Goal: Task Accomplishment & Management: Manage account settings

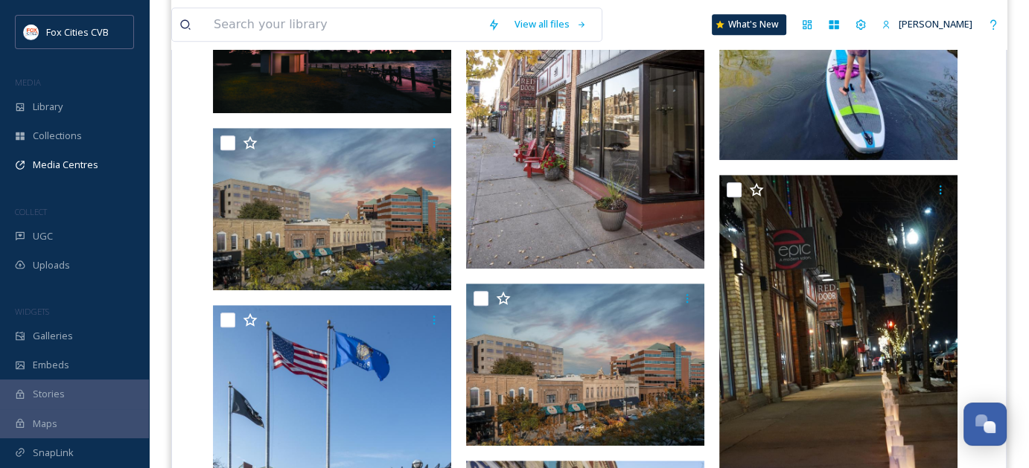
scroll to position [1191, 0]
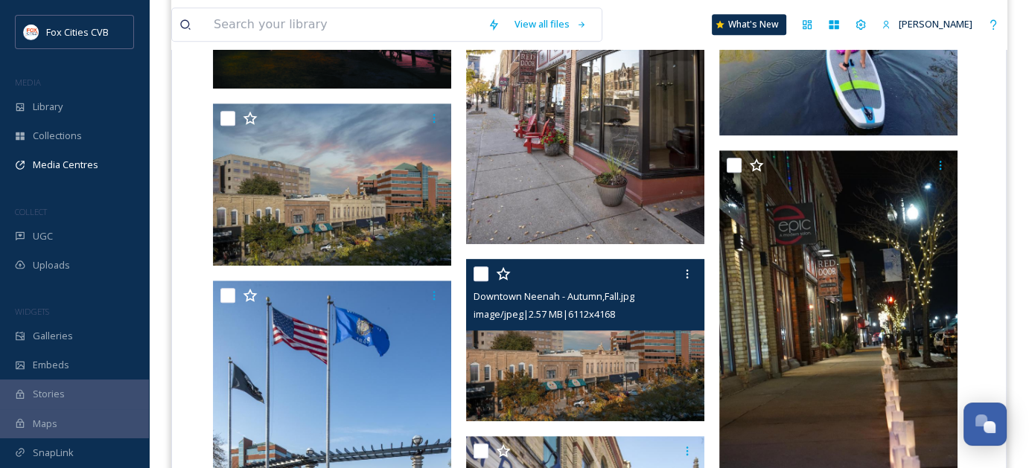
click at [482, 273] on input "checkbox" at bounding box center [480, 273] width 15 height 15
checkbox input "true"
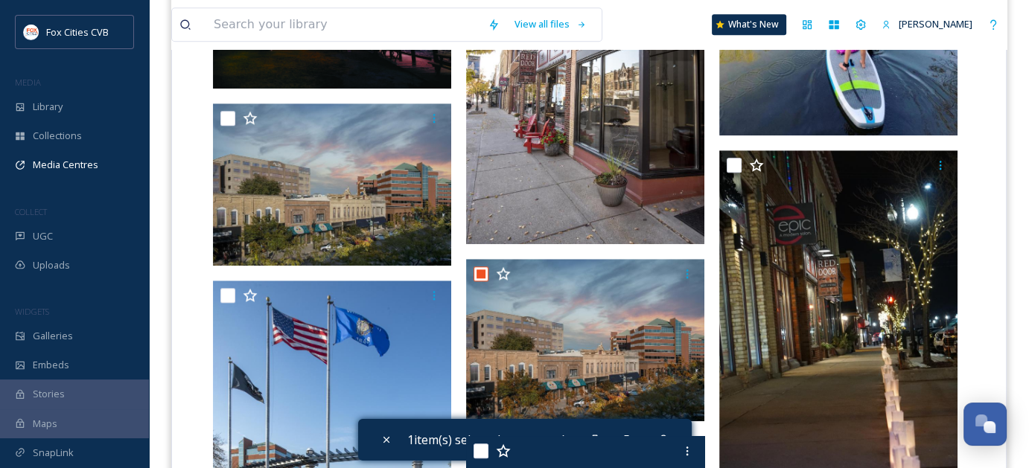
click at [607, 438] on div at bounding box center [586, 451] width 227 height 27
click at [600, 436] on div "Downtown Neenah - 2022 (73).jpg image/jpeg | 3.96 MB | 4893 x 6837" at bounding box center [585, 471] width 238 height 71
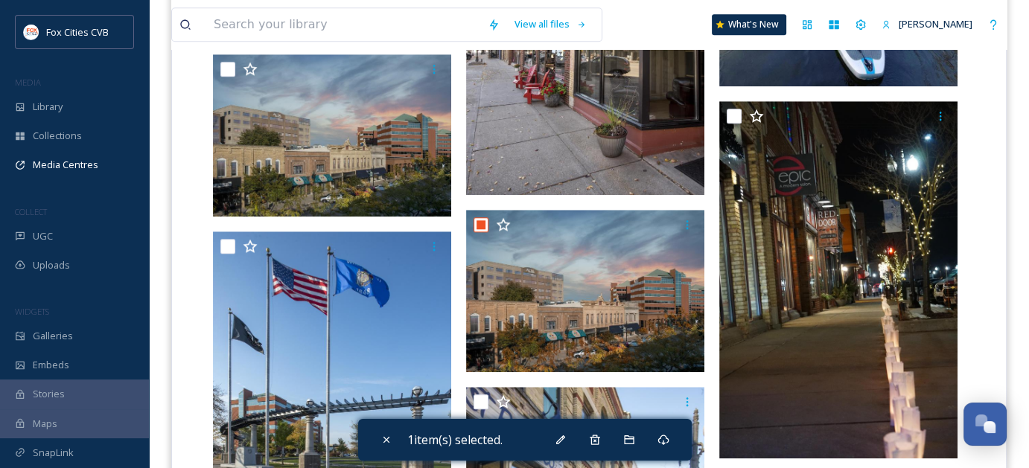
scroll to position [1265, 0]
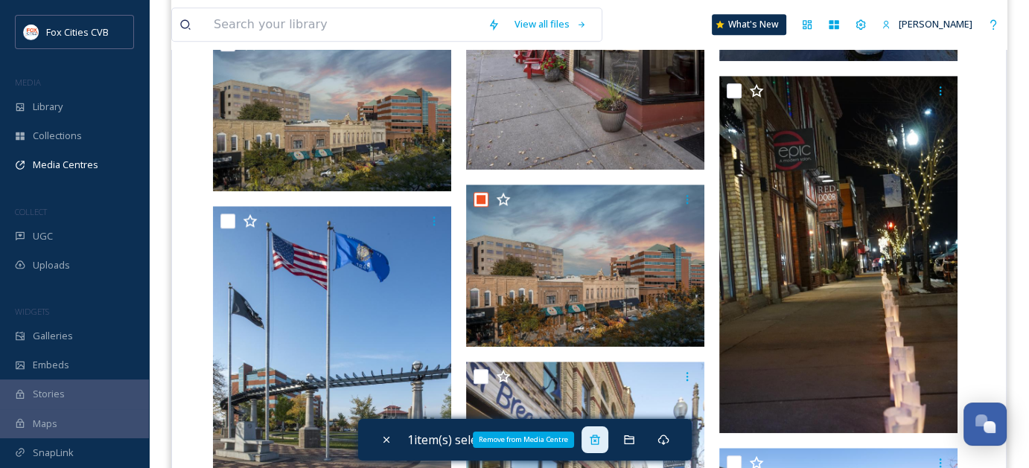
click at [598, 443] on icon at bounding box center [595, 440] width 12 height 12
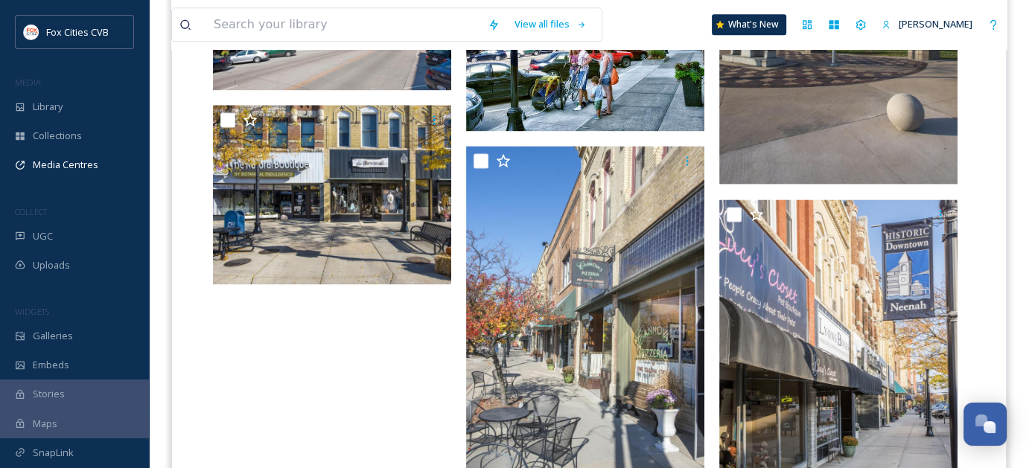
scroll to position [2025, 0]
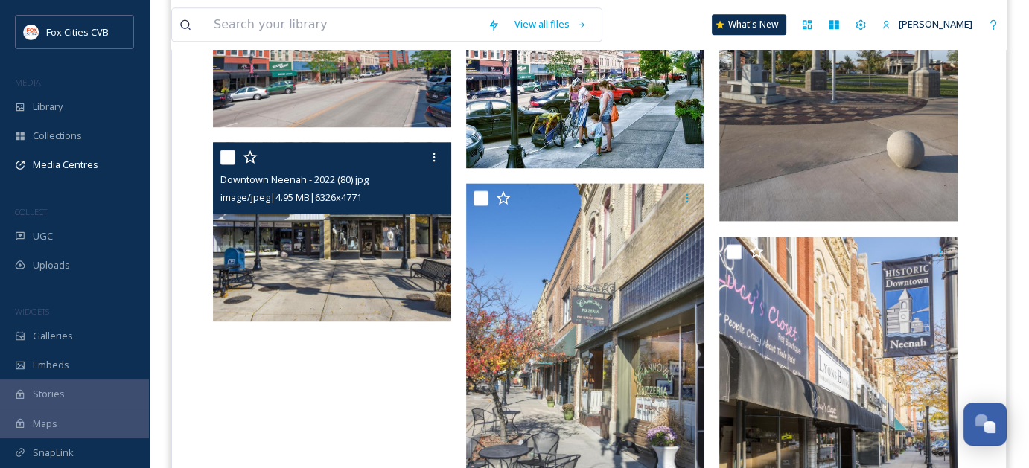
click at [228, 159] on input "checkbox" at bounding box center [227, 157] width 15 height 15
checkbox input "true"
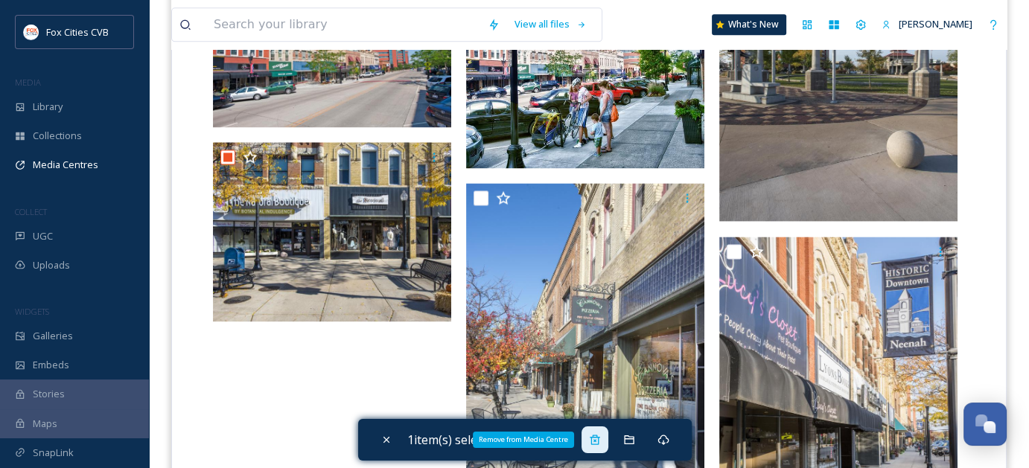
click at [601, 445] on icon at bounding box center [595, 440] width 12 height 12
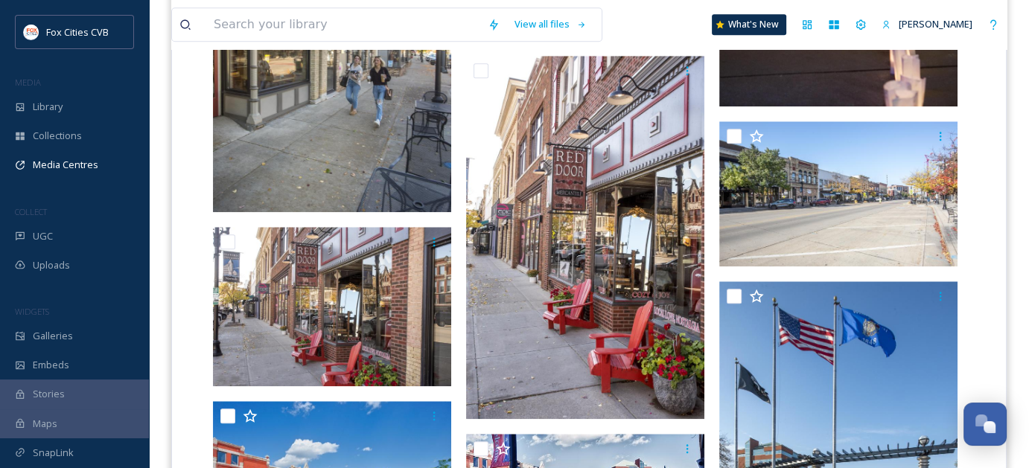
scroll to position [1578, 0]
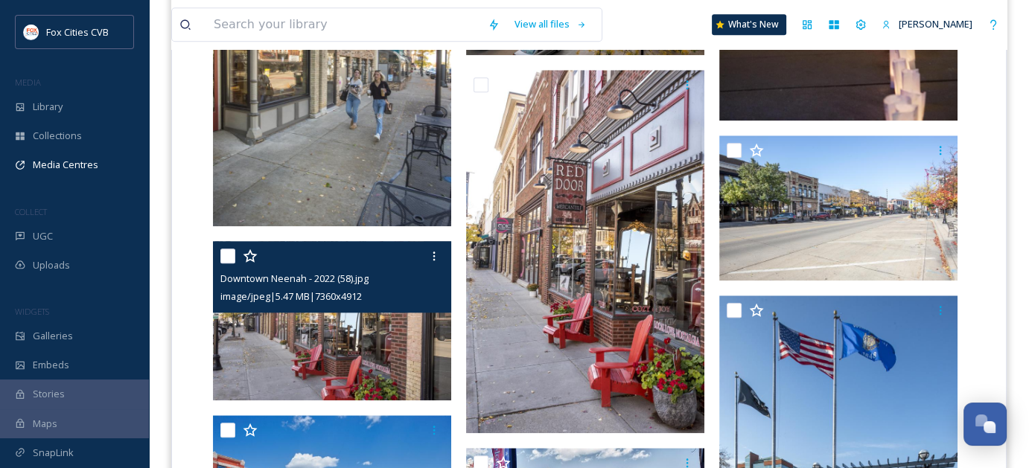
click at [224, 258] on input "checkbox" at bounding box center [227, 256] width 15 height 15
checkbox input "true"
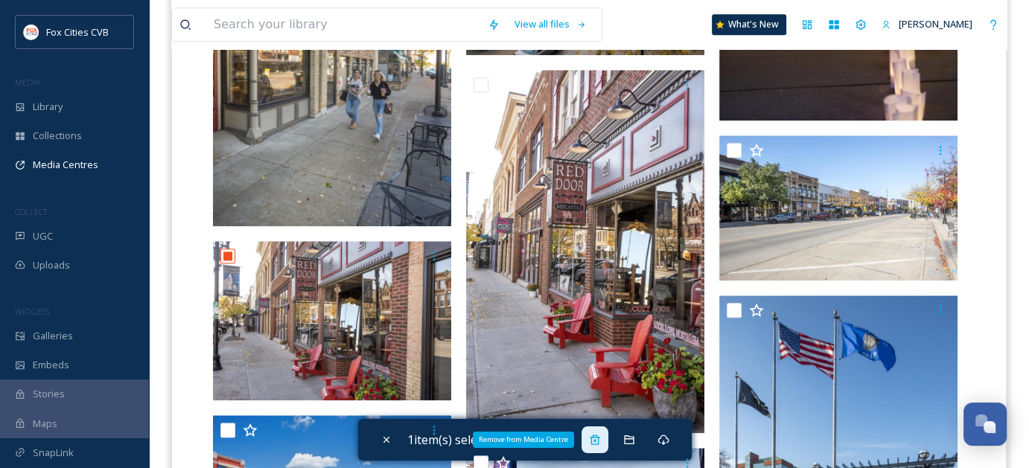
click at [599, 437] on icon at bounding box center [594, 440] width 10 height 10
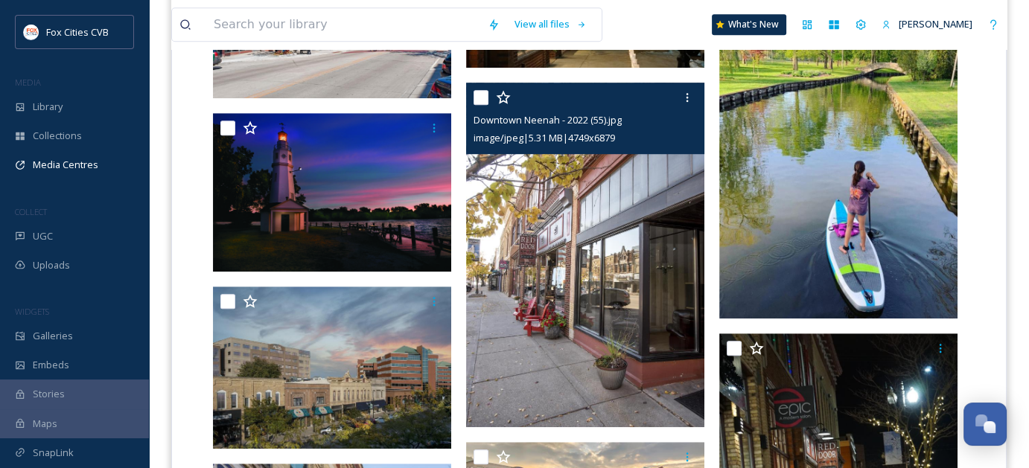
scroll to position [982, 0]
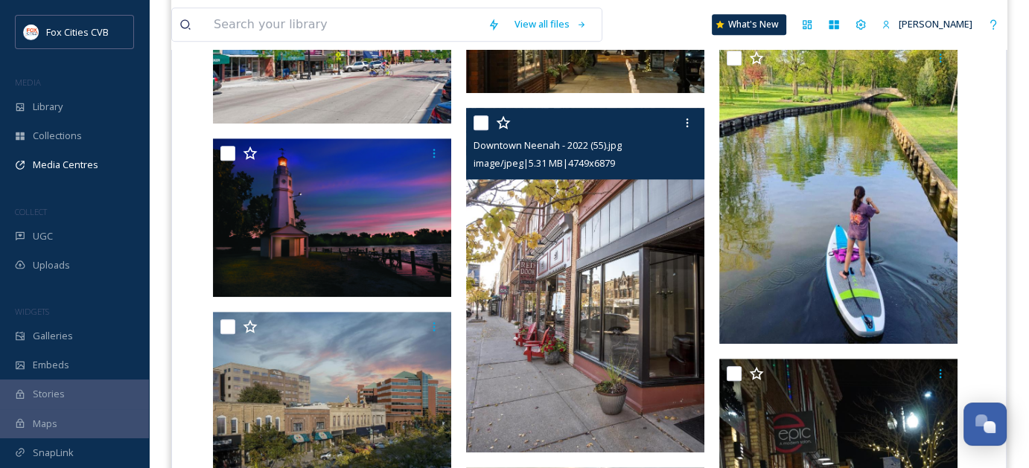
click at [476, 118] on input "checkbox" at bounding box center [480, 122] width 15 height 15
checkbox input "true"
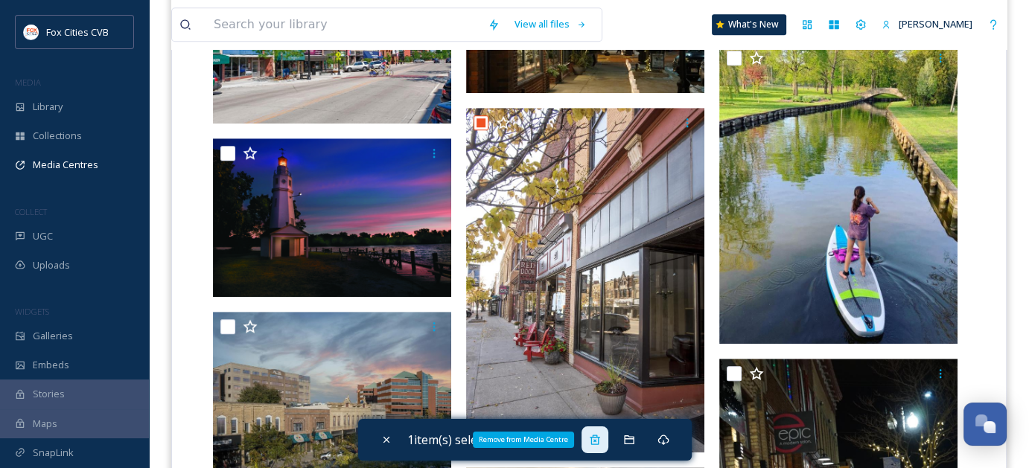
click at [593, 430] on div "Remove from Media Centre" at bounding box center [594, 439] width 27 height 27
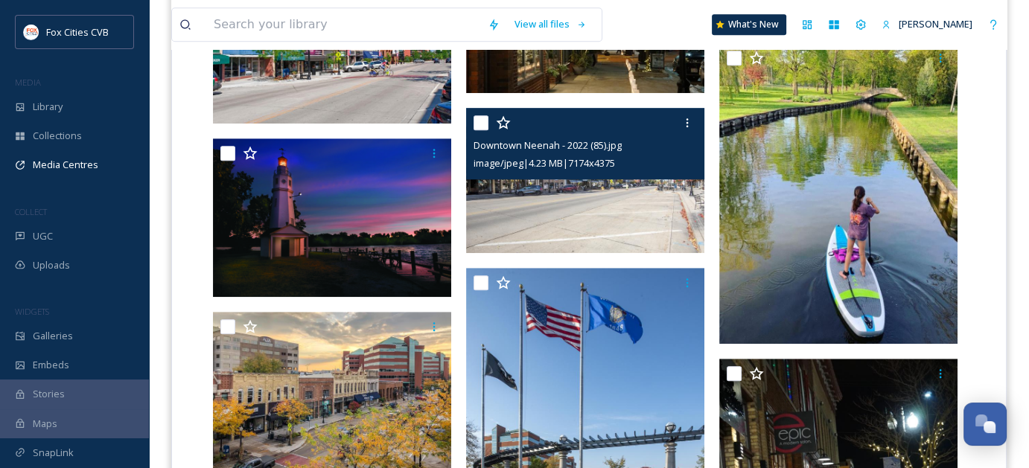
click at [480, 120] on input "checkbox" at bounding box center [480, 122] width 15 height 15
checkbox input "true"
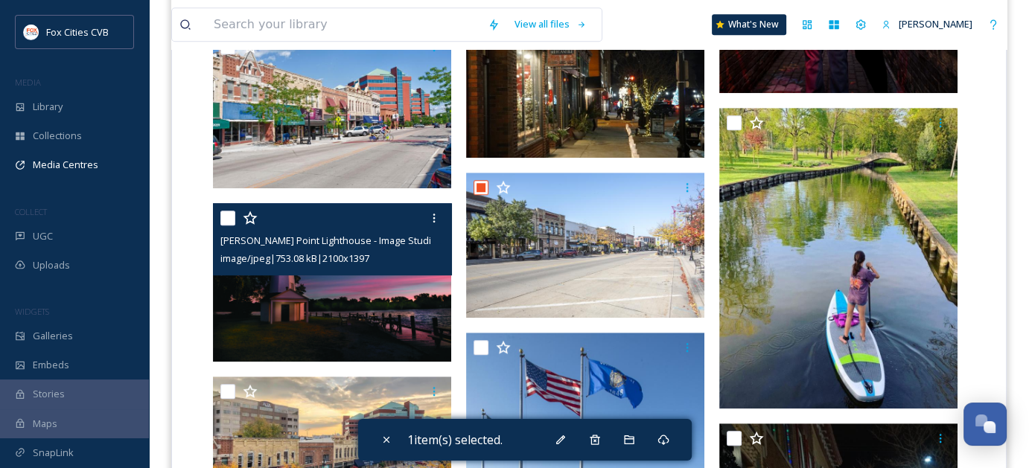
scroll to position [834, 0]
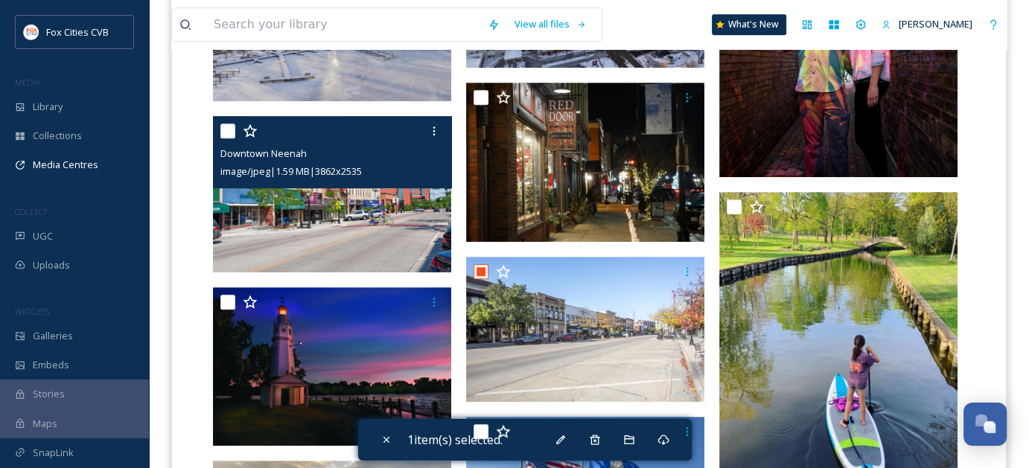
click at [223, 130] on input "checkbox" at bounding box center [227, 131] width 15 height 15
checkbox input "true"
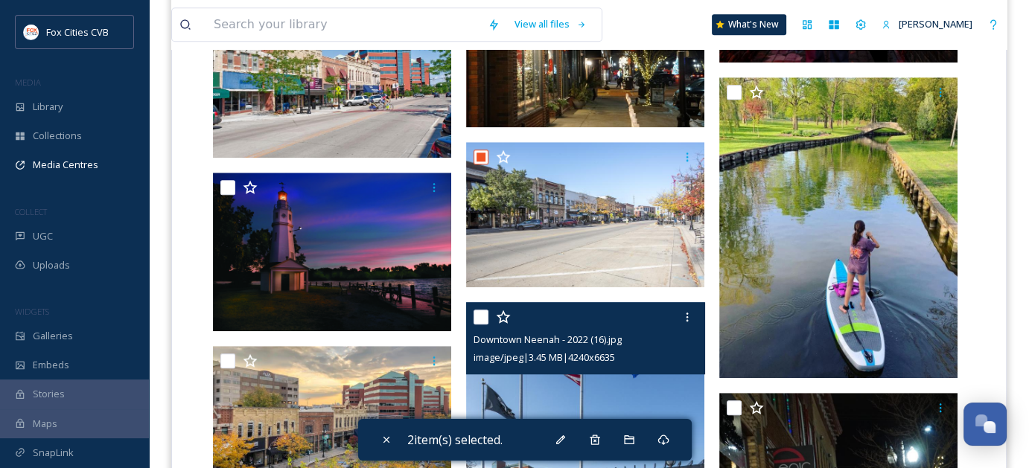
scroll to position [982, 0]
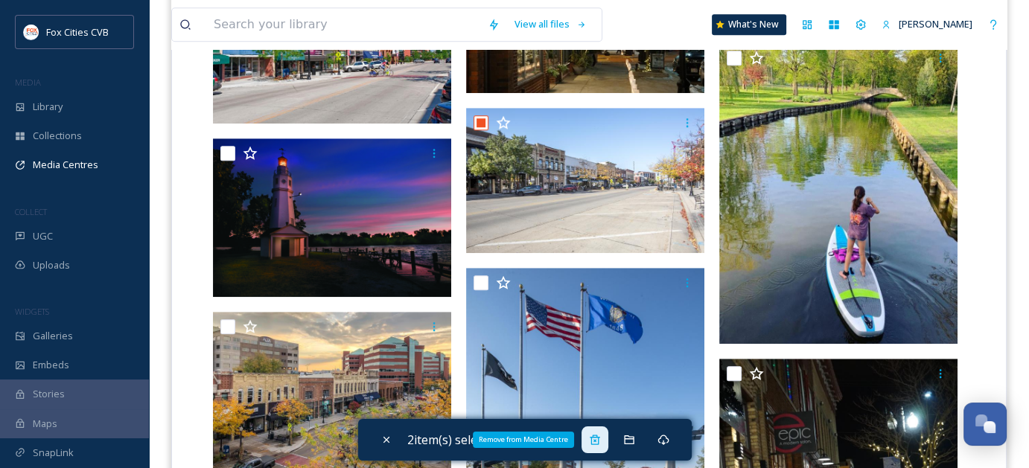
click at [601, 439] on icon at bounding box center [595, 440] width 12 height 12
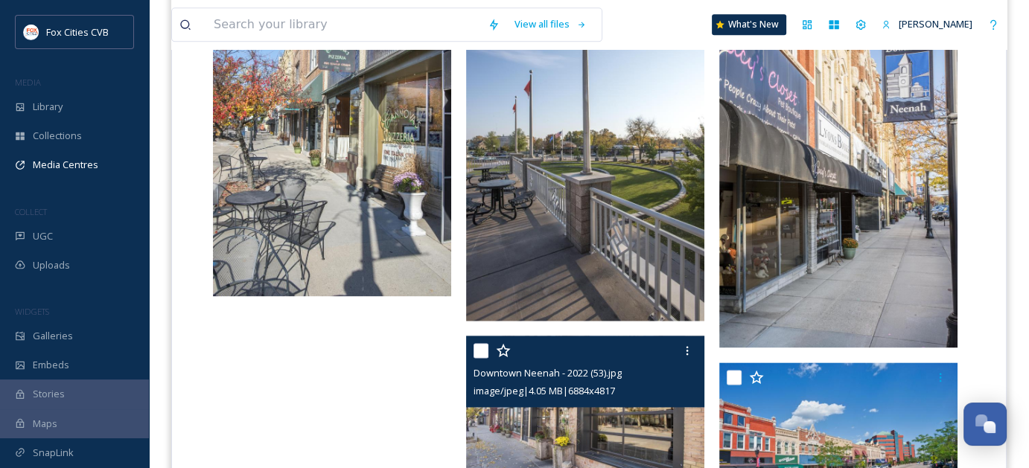
scroll to position [2025, 0]
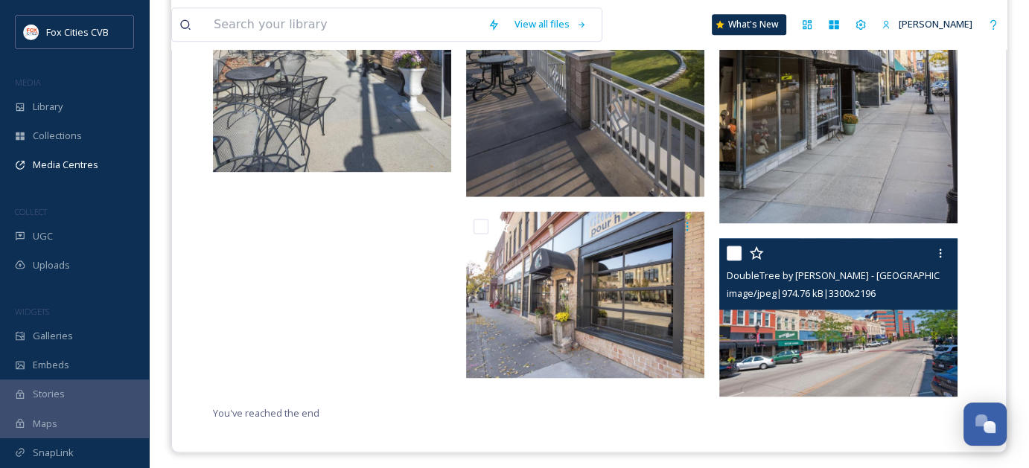
click at [736, 253] on input "checkbox" at bounding box center [733, 253] width 15 height 15
checkbox input "true"
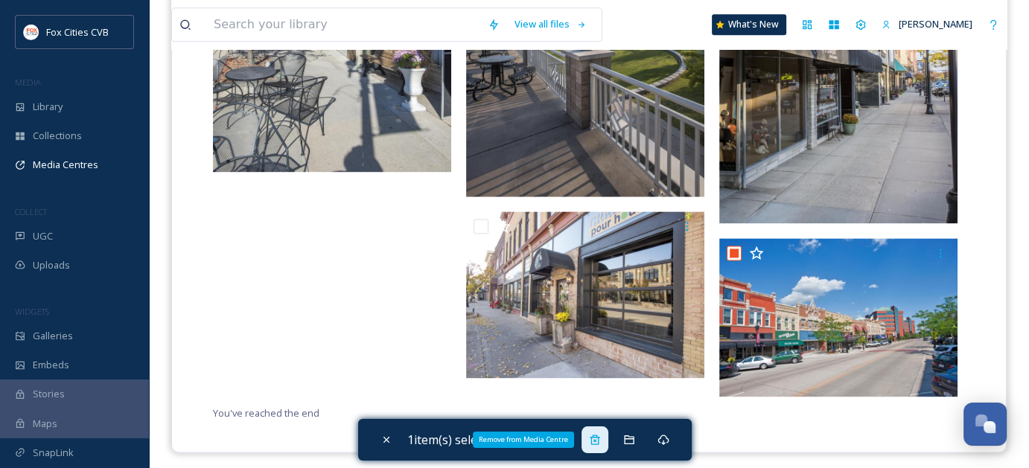
click at [600, 447] on div "Remove from Media Centre" at bounding box center [594, 439] width 27 height 27
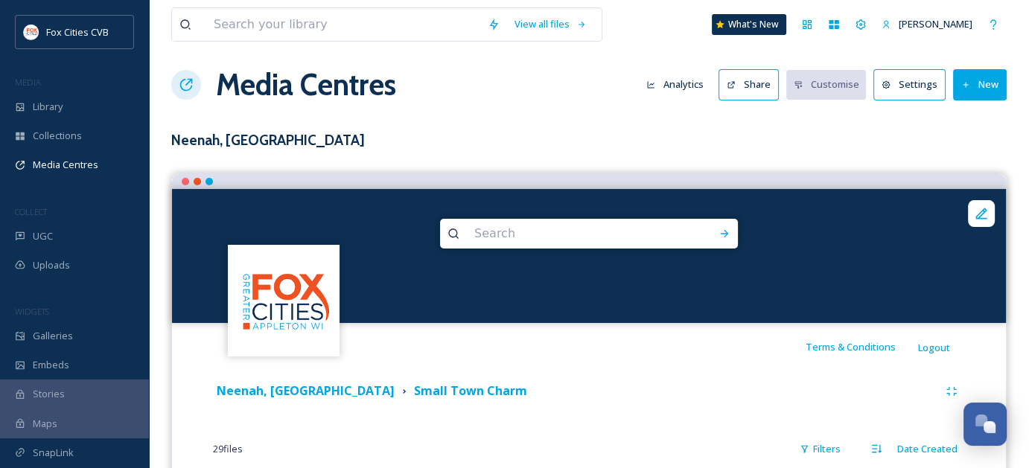
scroll to position [6, 0]
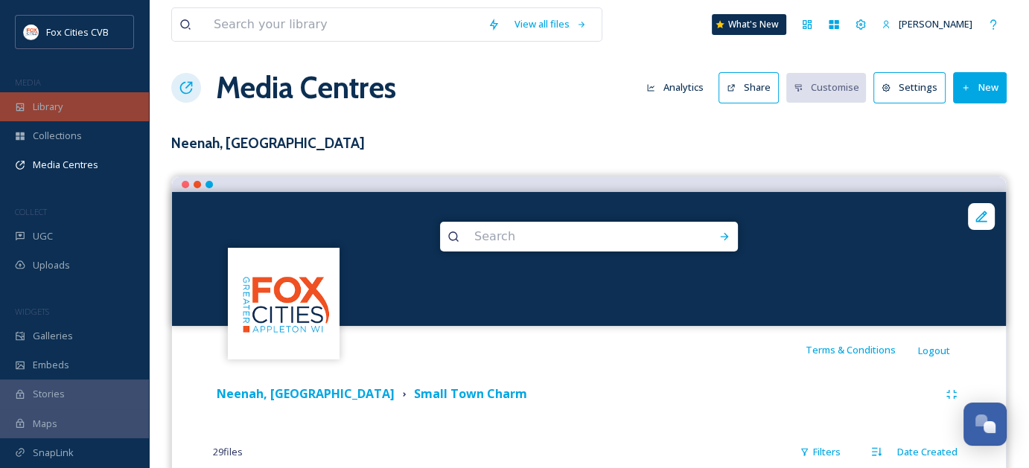
click at [64, 115] on div "Library" at bounding box center [74, 106] width 149 height 29
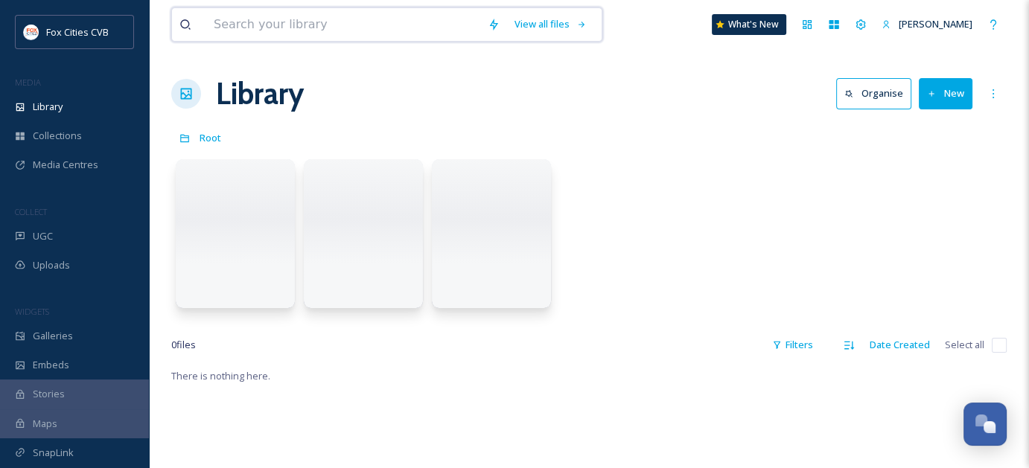
click at [351, 40] on input at bounding box center [343, 24] width 274 height 33
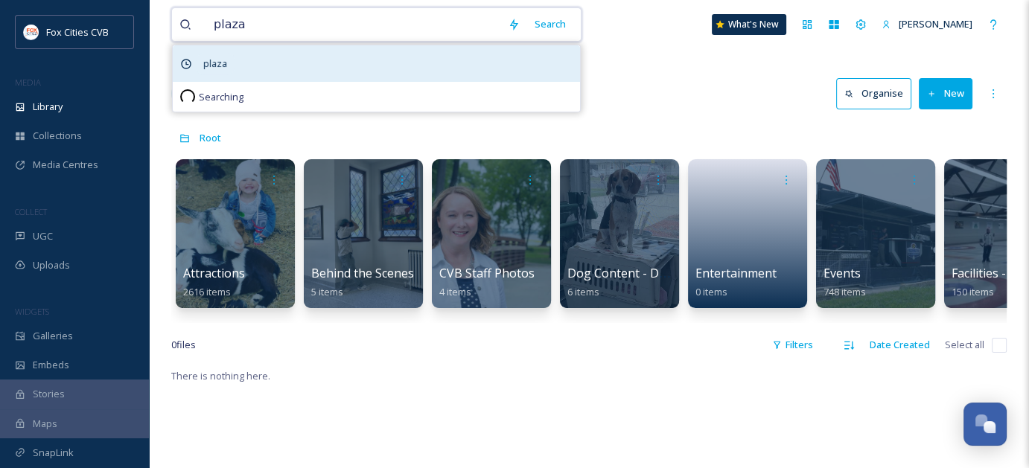
type input "plaza"
click at [216, 56] on span "plaza" at bounding box center [215, 64] width 39 height 22
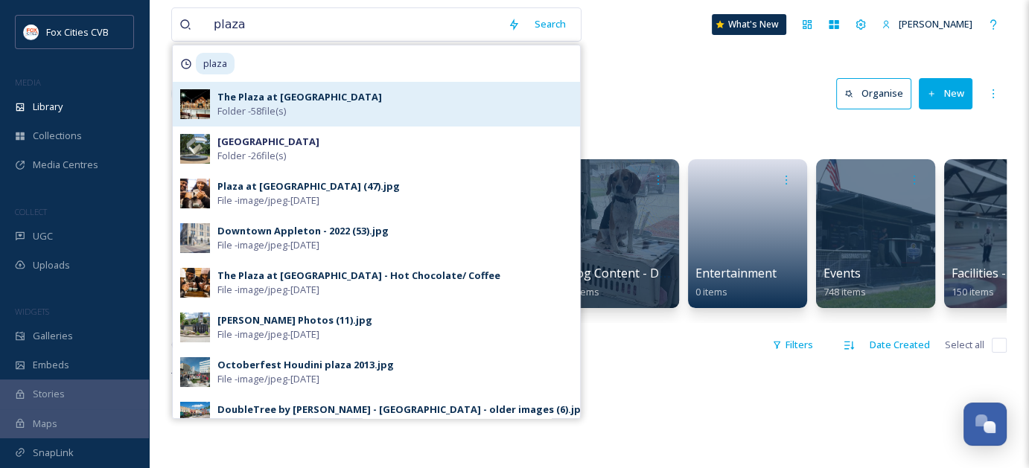
click at [266, 110] on span "Folder - 58 file(s)" at bounding box center [251, 111] width 68 height 14
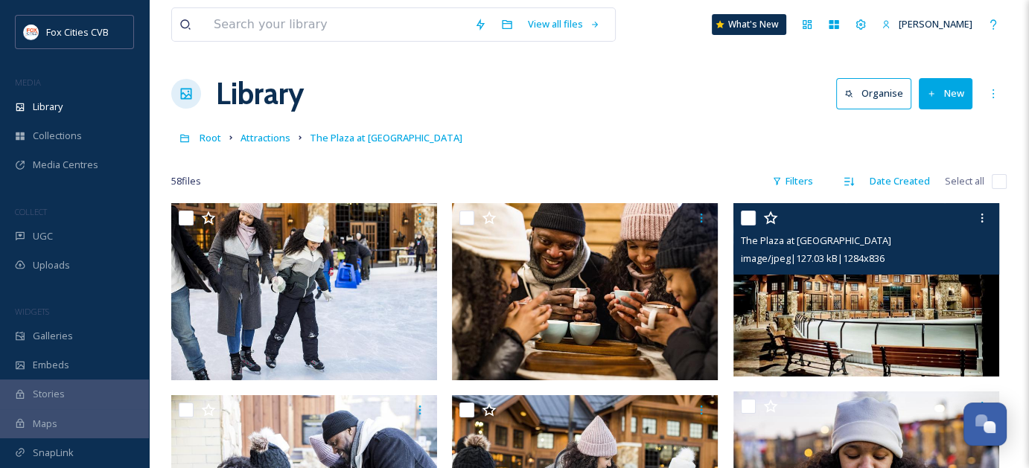
click at [750, 212] on input "checkbox" at bounding box center [748, 218] width 15 height 15
checkbox input "true"
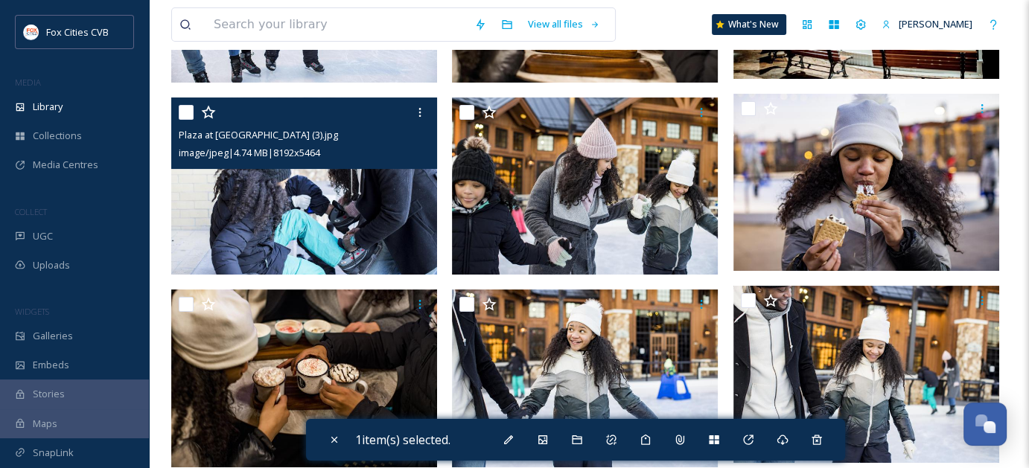
scroll to position [595, 0]
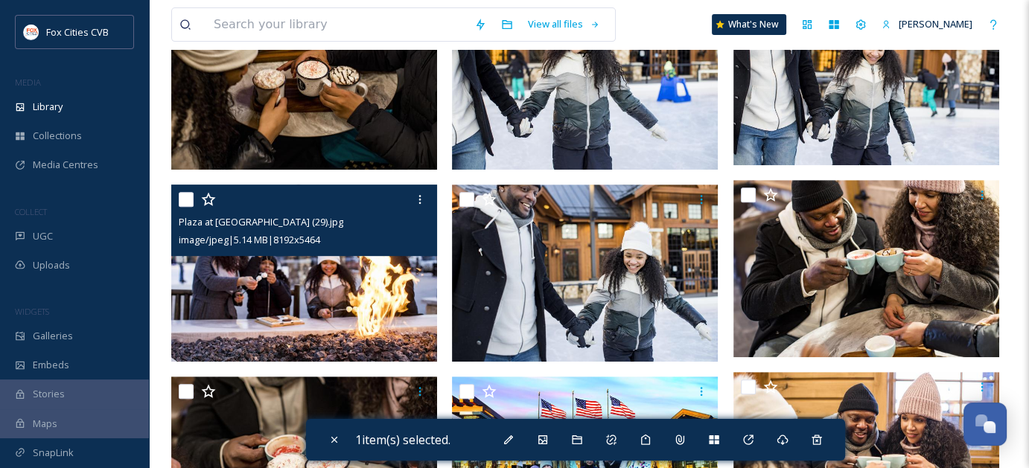
click at [180, 199] on input "checkbox" at bounding box center [186, 199] width 15 height 15
checkbox input "true"
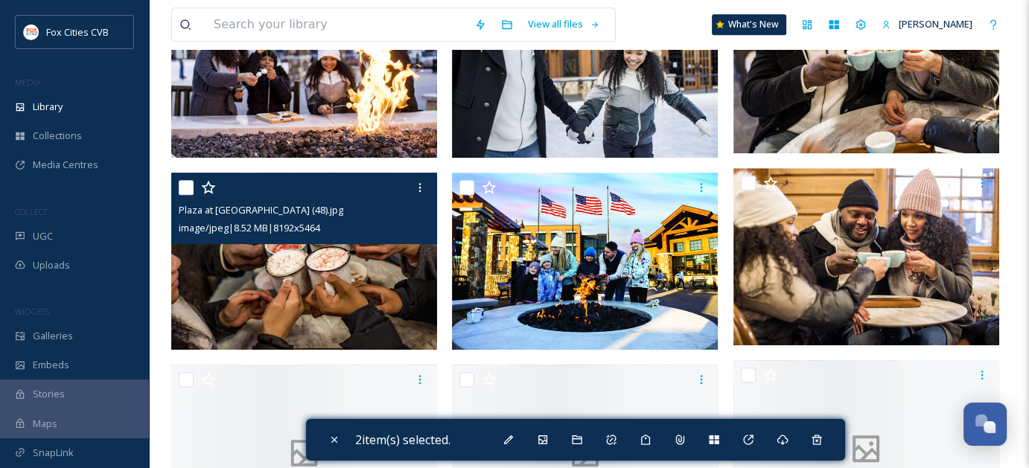
scroll to position [819, 0]
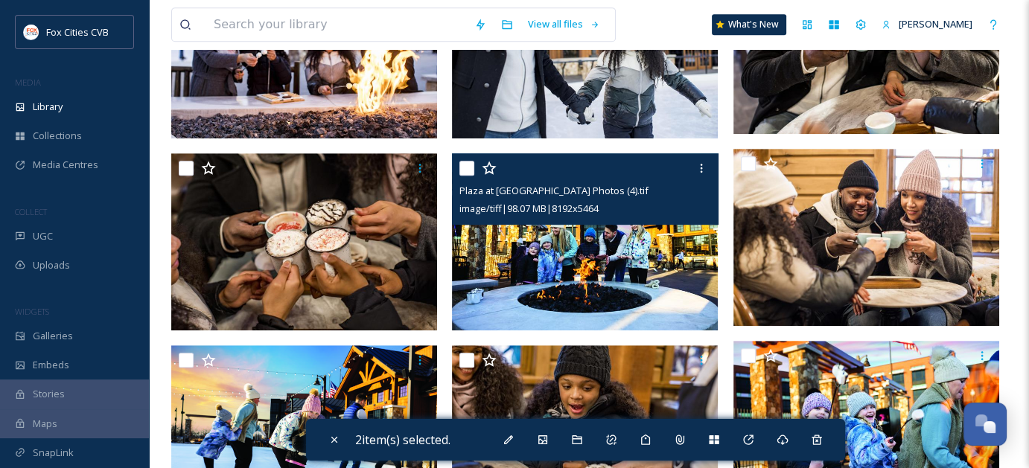
click at [462, 169] on input "checkbox" at bounding box center [466, 168] width 15 height 15
checkbox input "true"
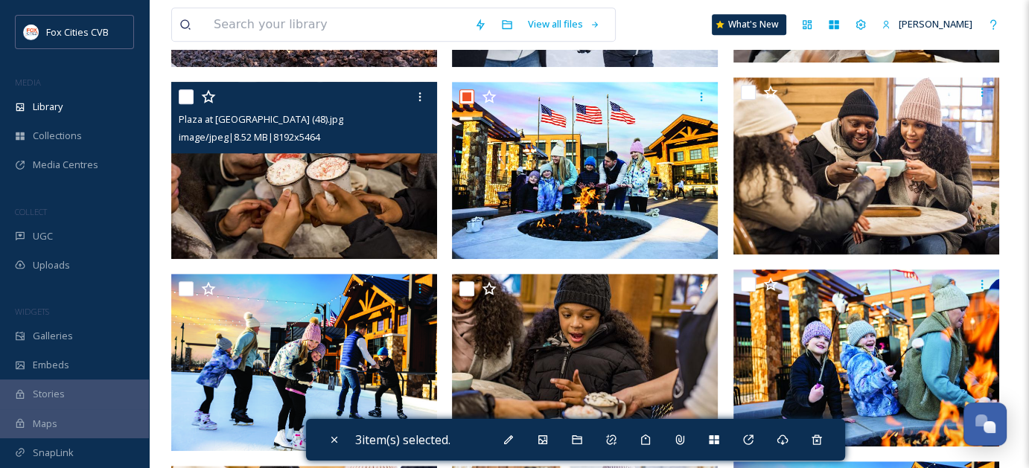
scroll to position [1042, 0]
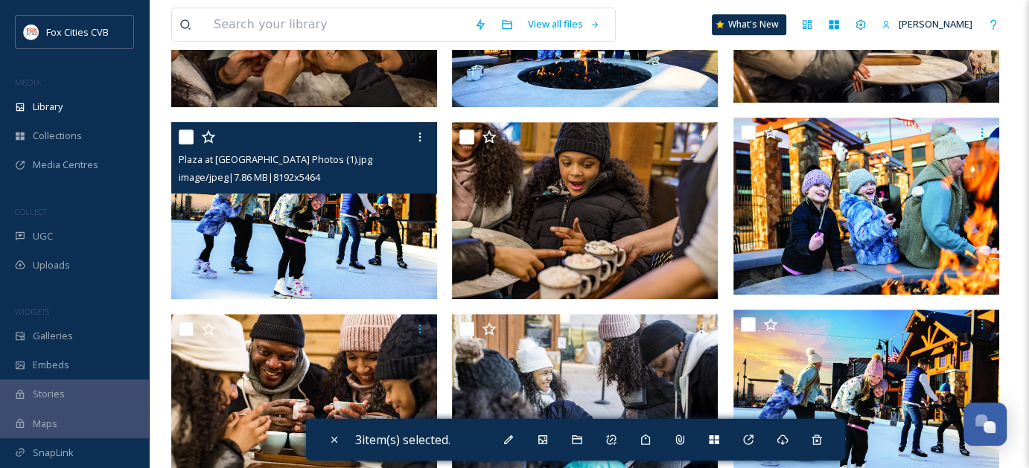
click at [190, 138] on input "checkbox" at bounding box center [186, 137] width 15 height 15
checkbox input "true"
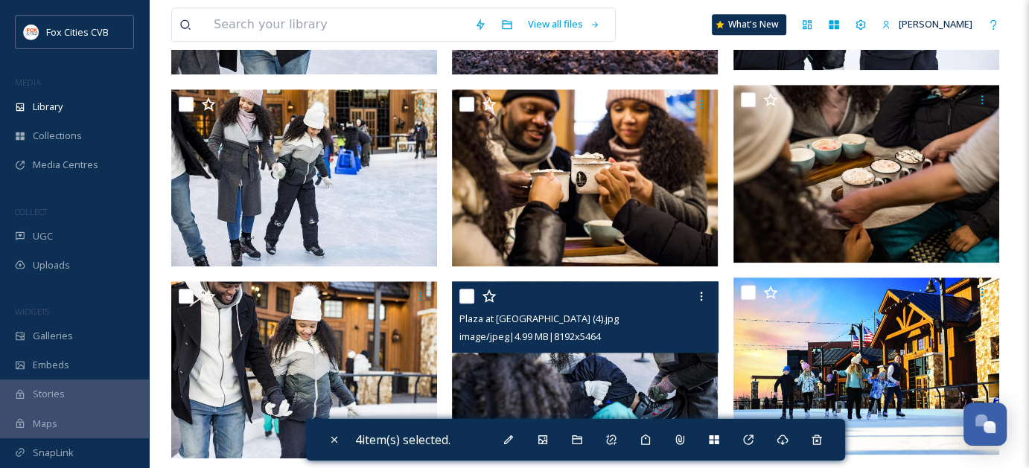
scroll to position [1861, 0]
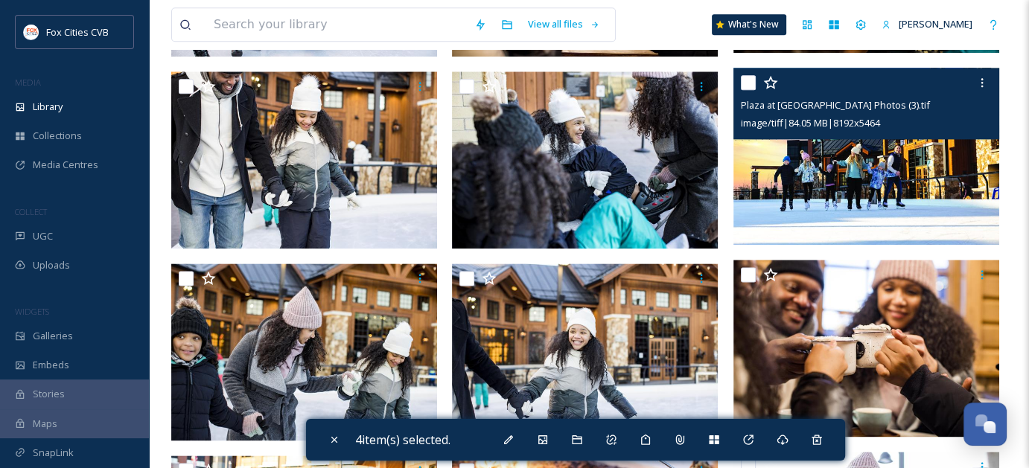
click at [743, 78] on input "checkbox" at bounding box center [748, 82] width 15 height 15
checkbox input "true"
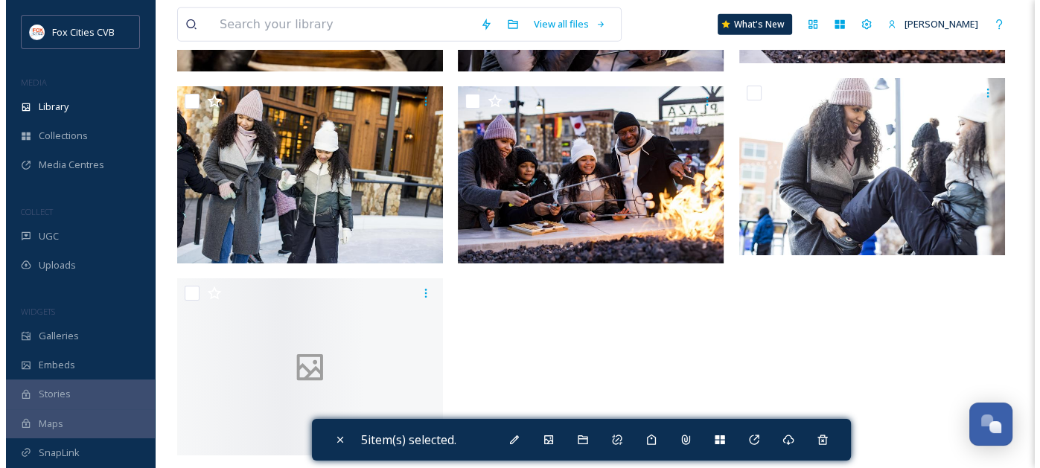
scroll to position [3587, 0]
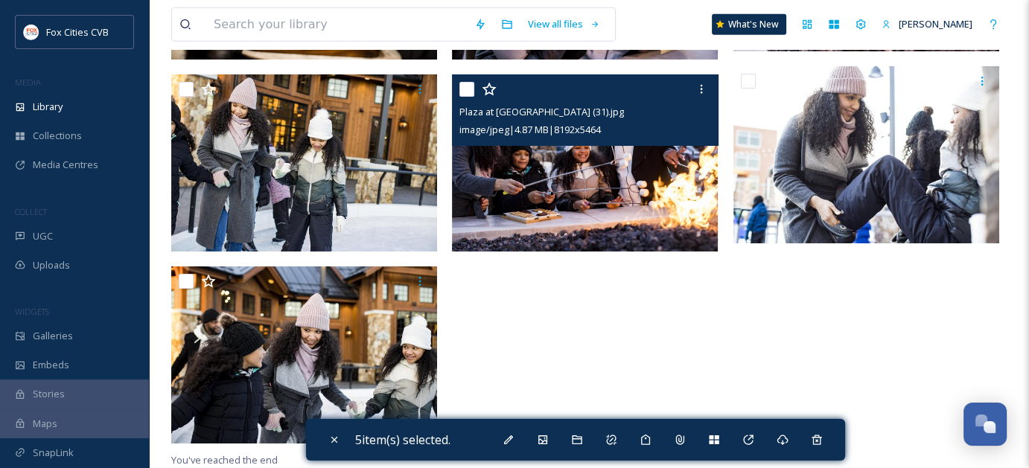
click at [470, 90] on input "checkbox" at bounding box center [466, 89] width 15 height 15
checkbox input "true"
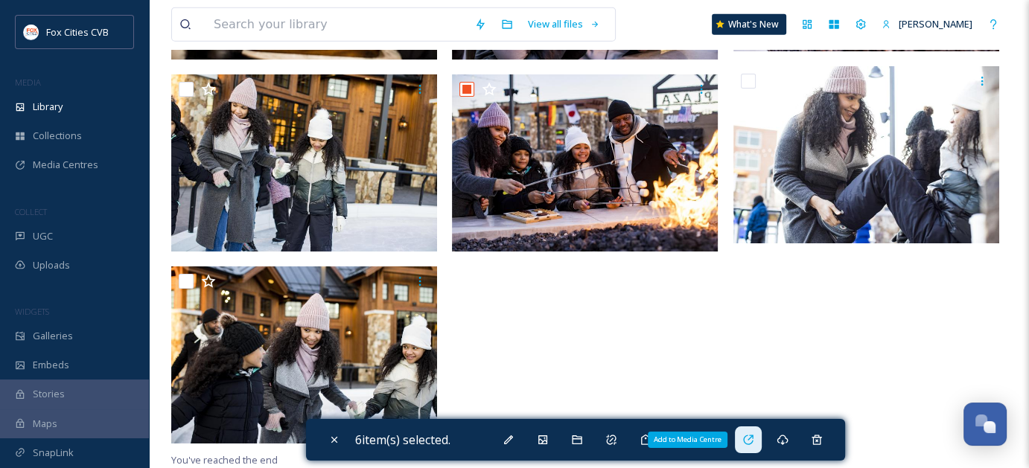
click at [748, 440] on icon at bounding box center [748, 440] width 10 height 10
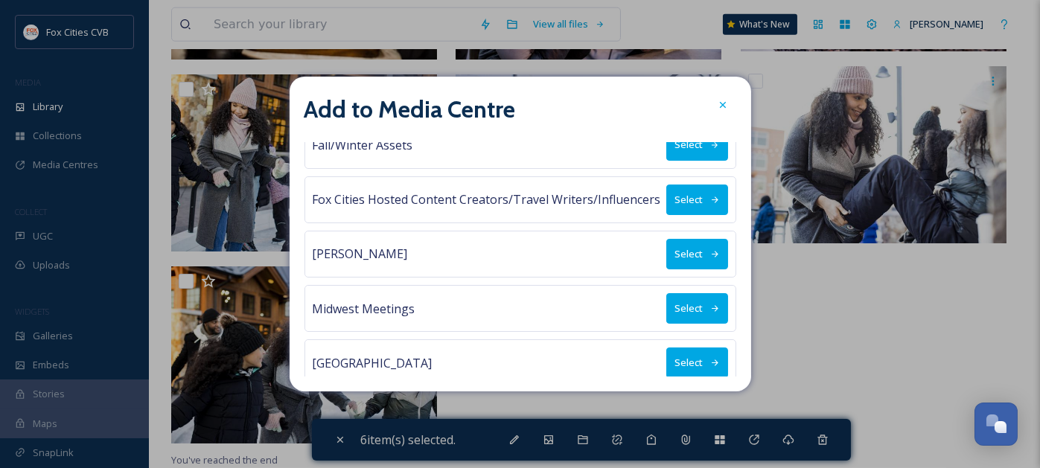
scroll to position [223, 0]
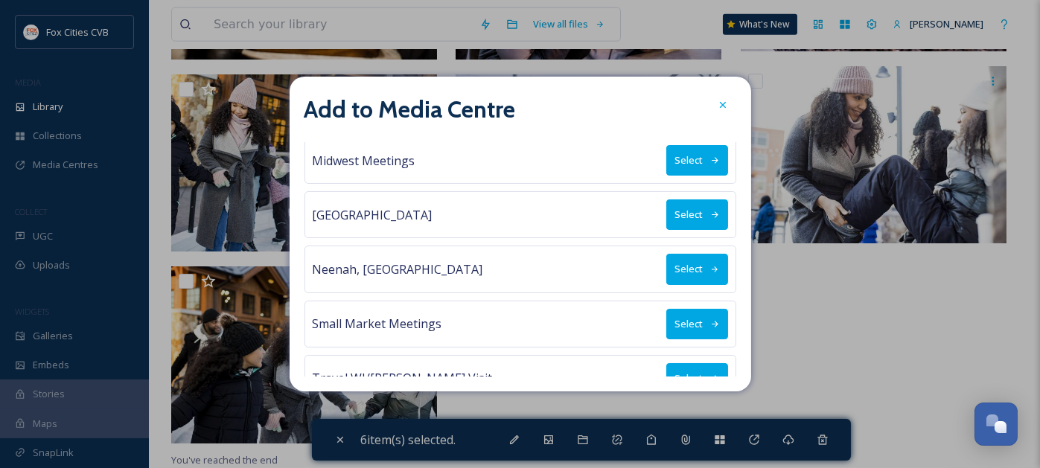
click at [666, 263] on button "Select" at bounding box center [697, 269] width 62 height 31
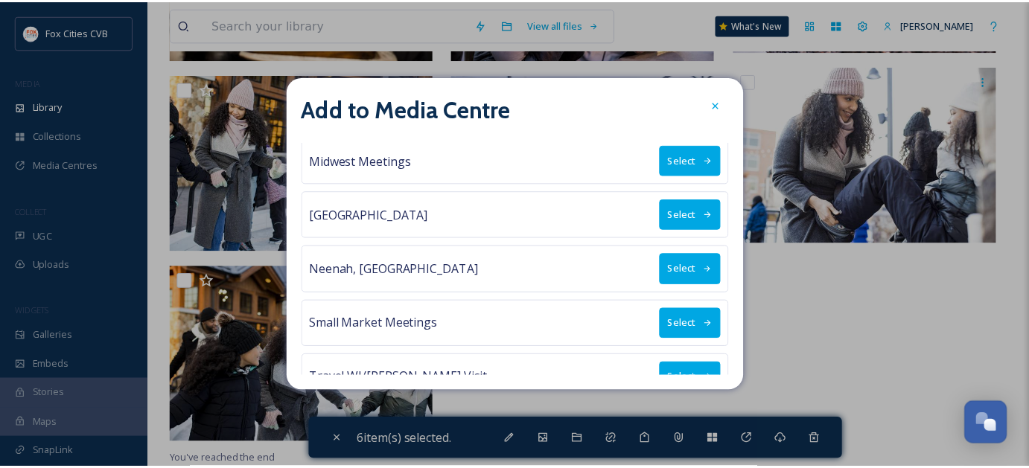
scroll to position [0, 0]
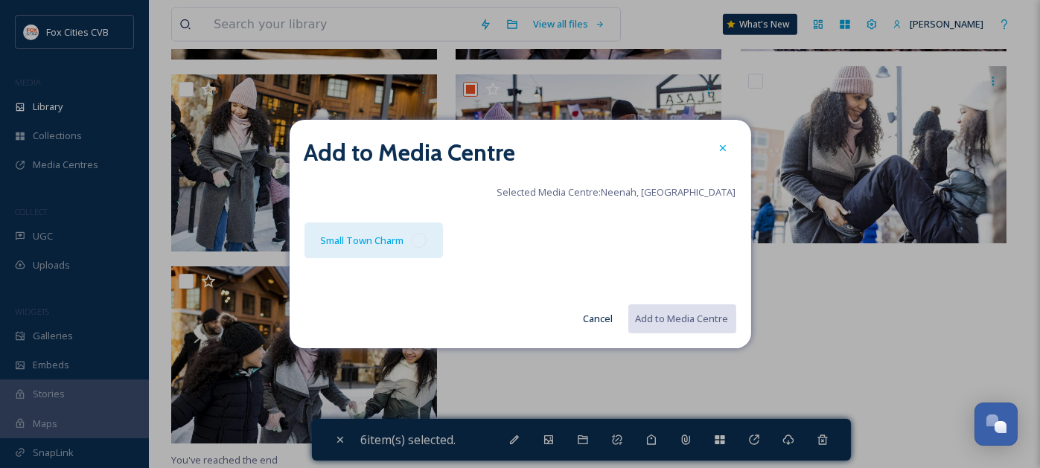
click at [422, 237] on div at bounding box center [419, 240] width 15 height 15
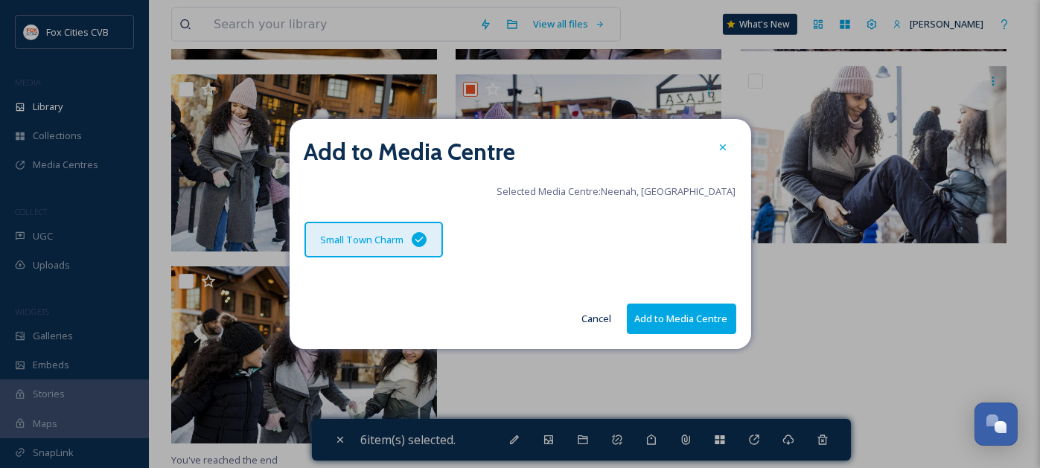
click at [683, 307] on button "Add to Media Centre" at bounding box center [681, 319] width 109 height 31
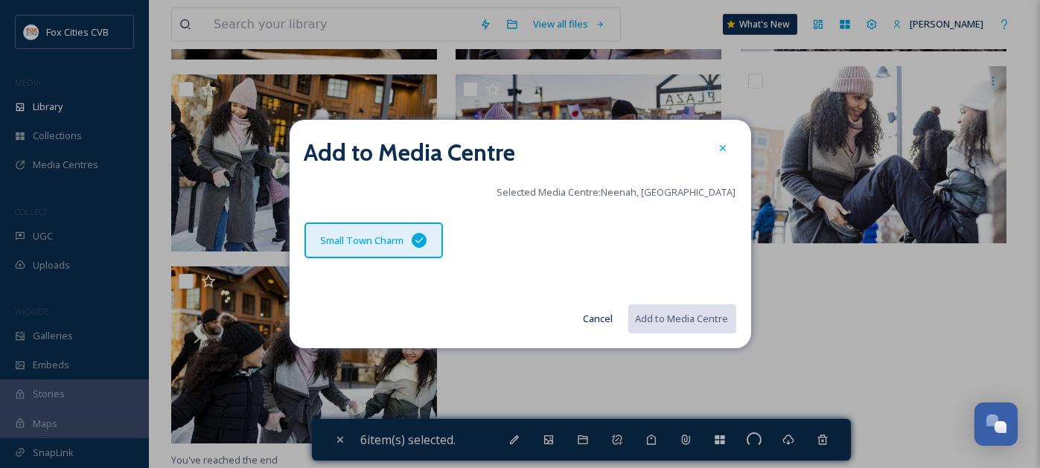
checkbox input "false"
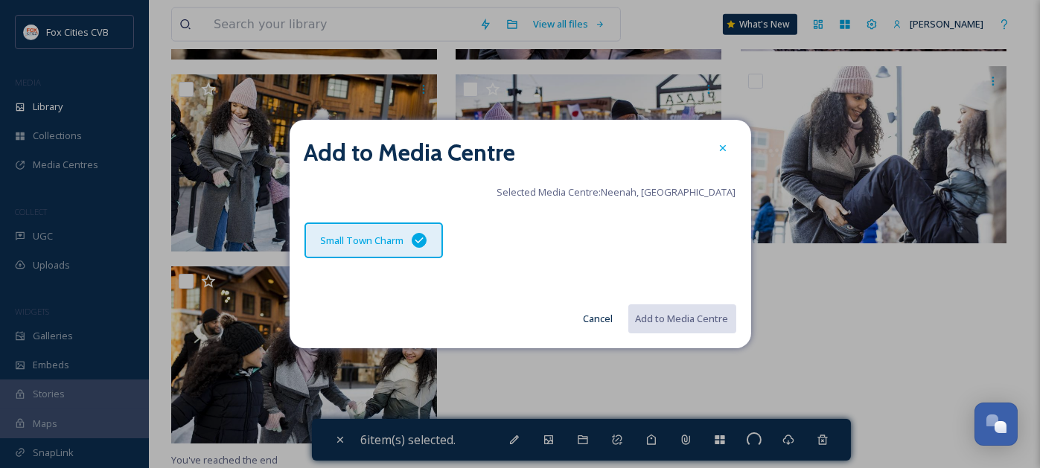
checkbox input "false"
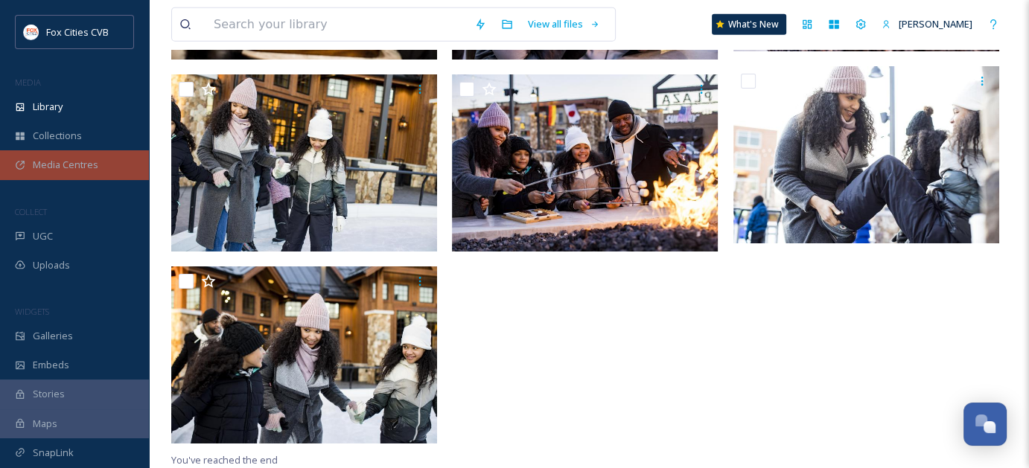
click at [91, 162] on span "Media Centres" at bounding box center [65, 165] width 65 height 14
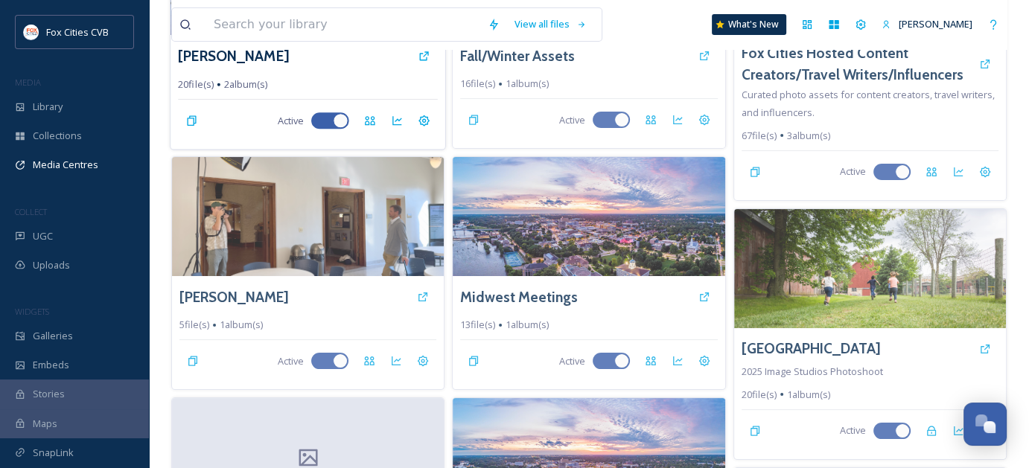
scroll to position [447, 0]
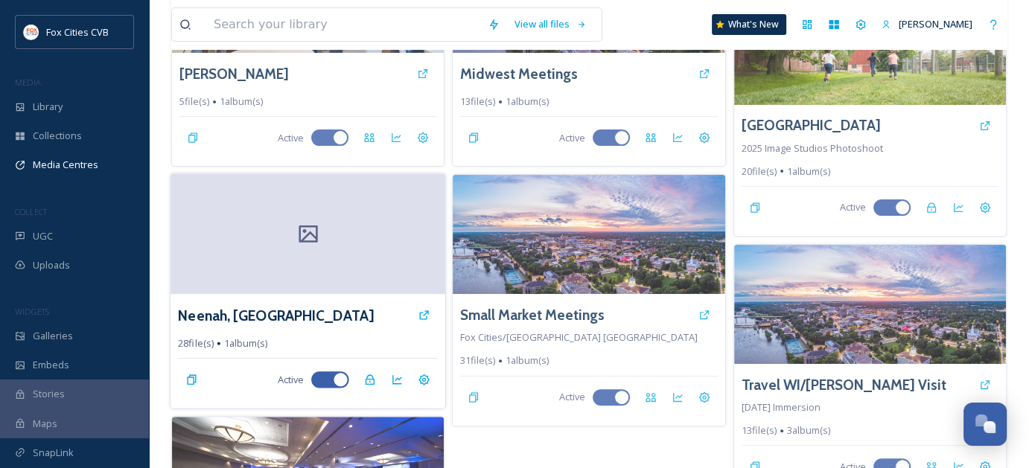
click at [388, 226] on div at bounding box center [307, 234] width 275 height 121
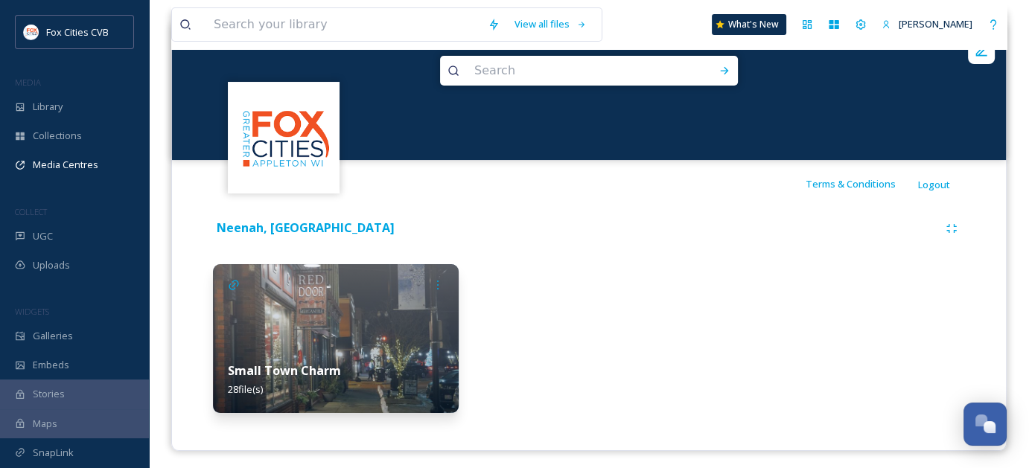
scroll to position [176, 0]
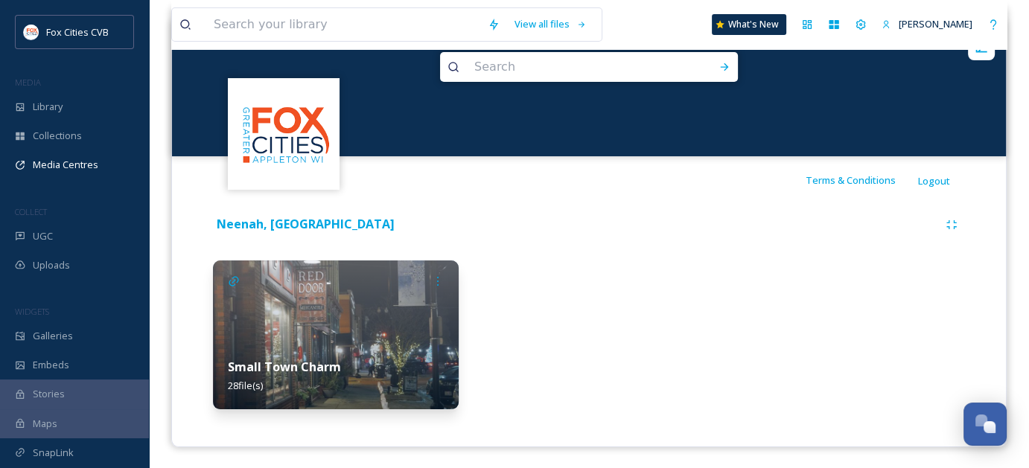
click at [409, 313] on img at bounding box center [336, 335] width 246 height 149
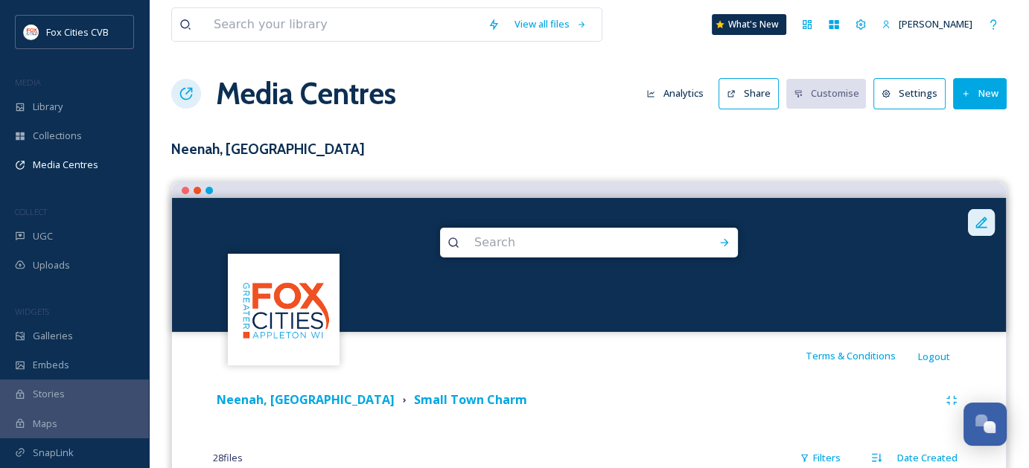
click at [980, 219] on icon at bounding box center [981, 222] width 15 height 15
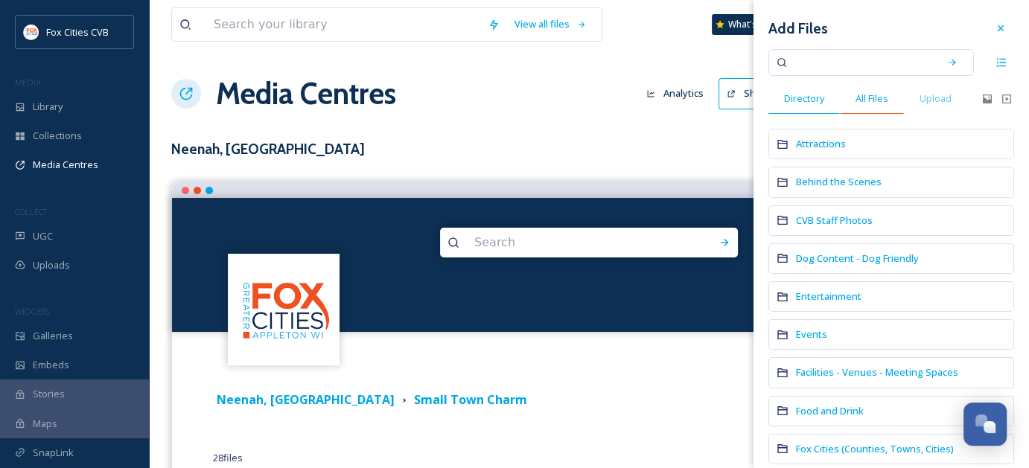
click at [869, 107] on div "All Files" at bounding box center [872, 98] width 64 height 31
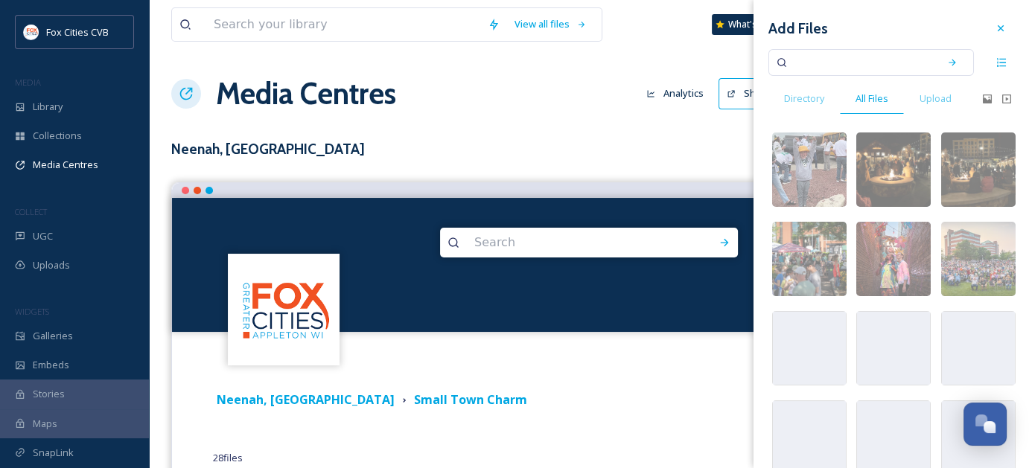
click at [668, 342] on div "Terms & Conditions Logout" at bounding box center [589, 356] width 834 height 48
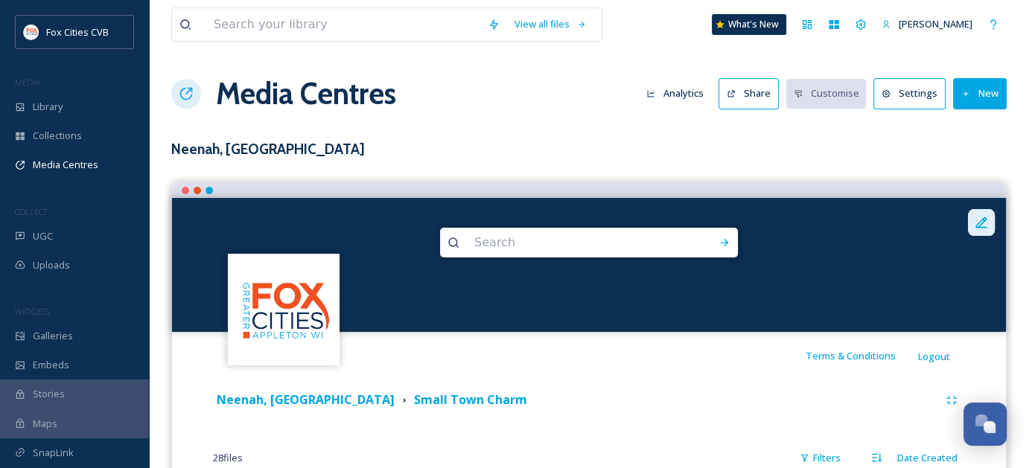
click at [979, 224] on icon at bounding box center [981, 222] width 11 height 11
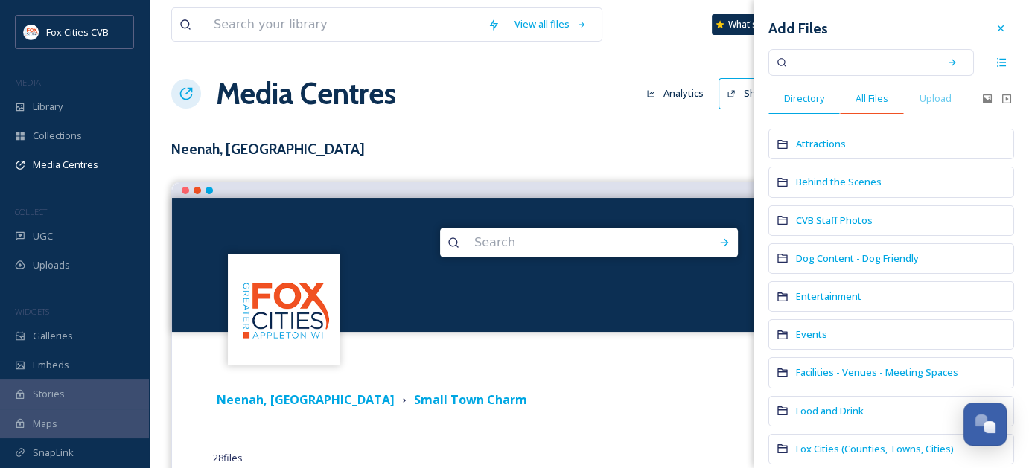
click at [881, 100] on span "All Files" at bounding box center [871, 99] width 33 height 14
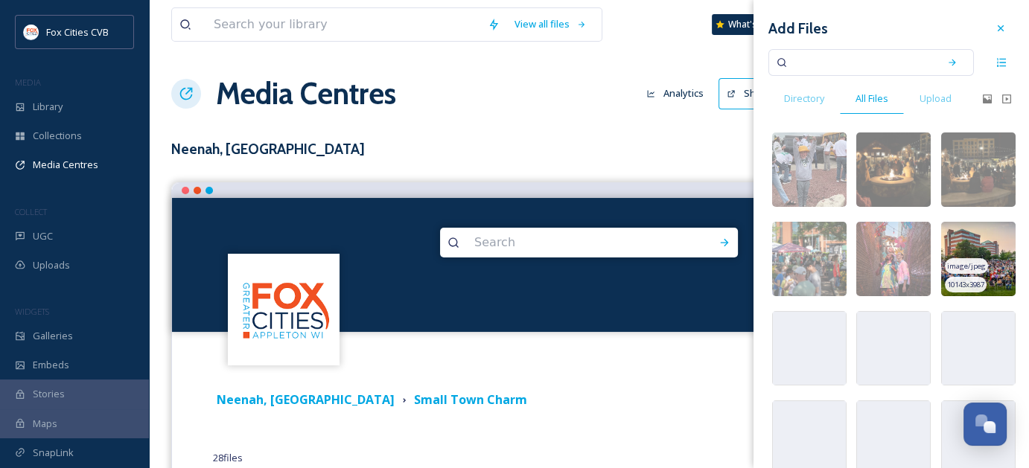
click at [982, 237] on img at bounding box center [978, 259] width 74 height 74
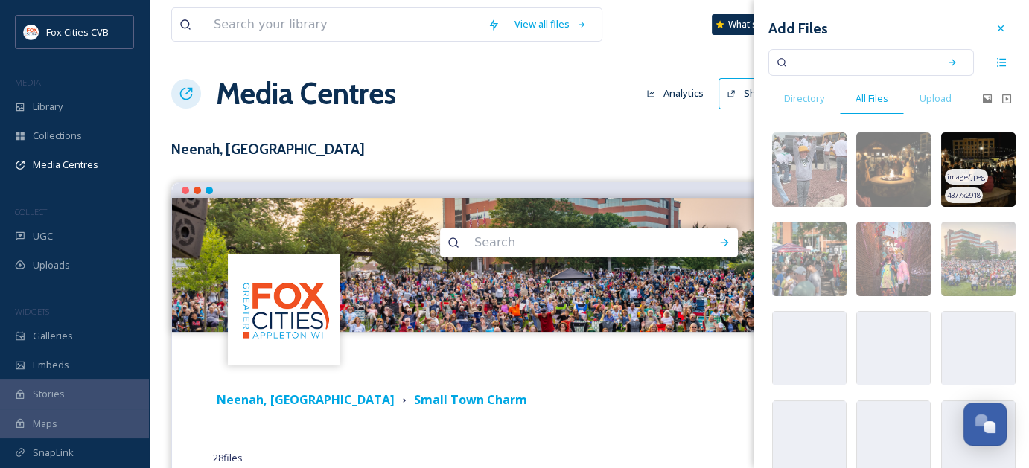
click at [986, 167] on img at bounding box center [978, 169] width 74 height 74
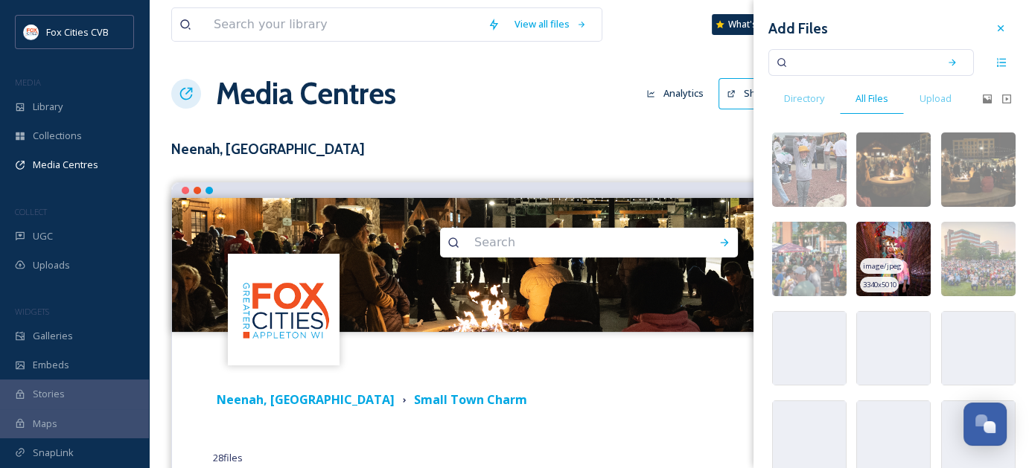
click at [895, 283] on span "3340 x 5010" at bounding box center [879, 285] width 33 height 10
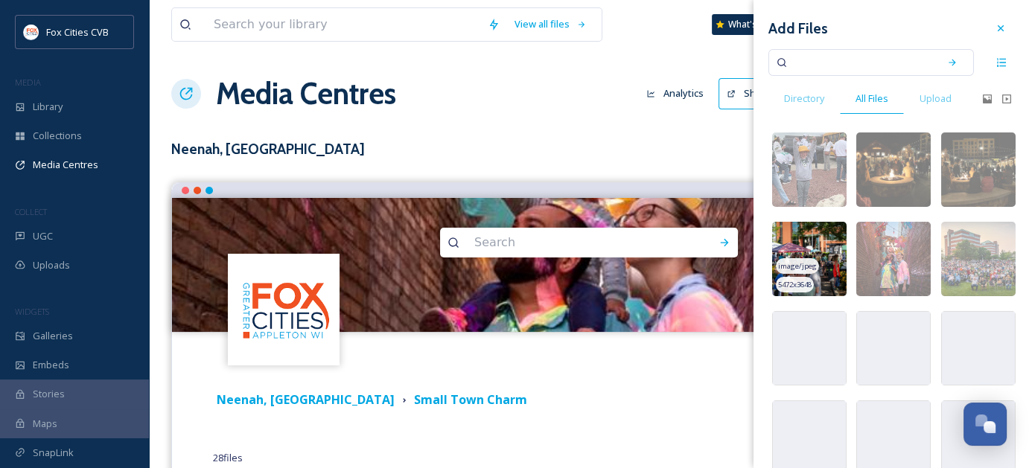
click at [822, 265] on img at bounding box center [809, 259] width 74 height 74
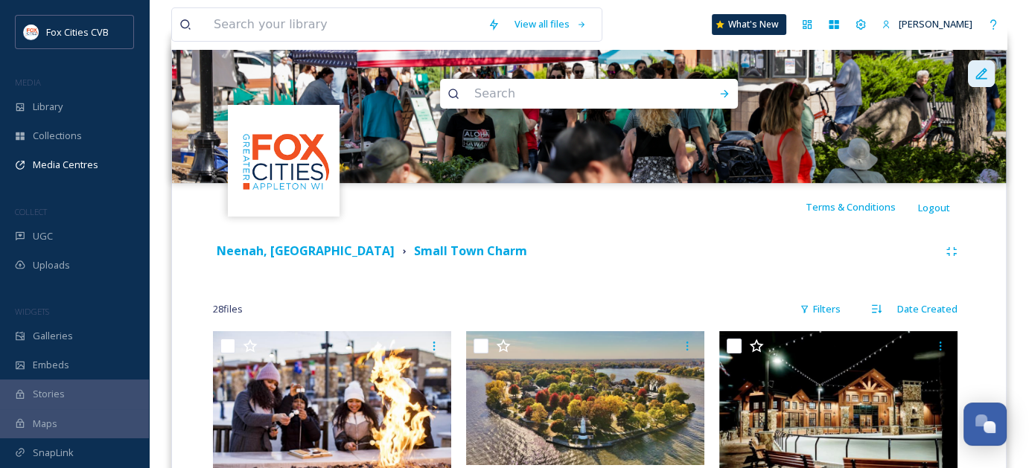
click at [971, 73] on div at bounding box center [981, 73] width 27 height 27
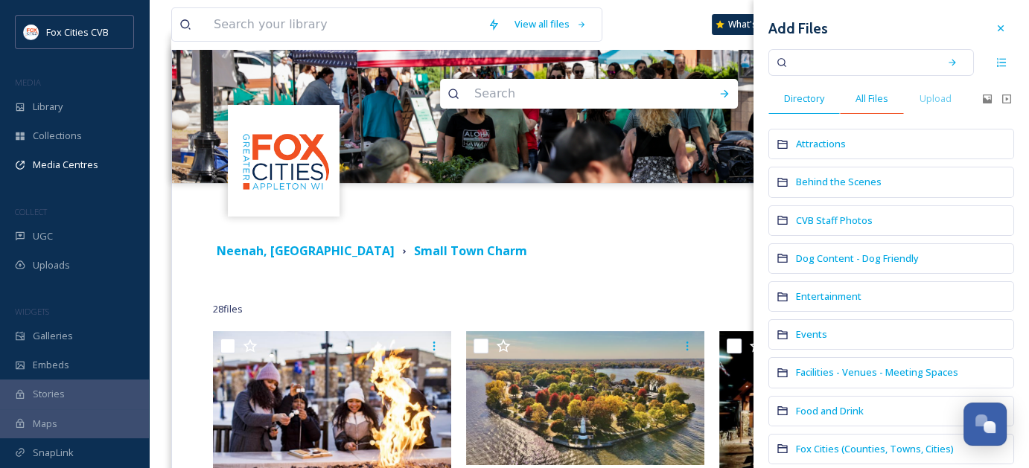
click at [863, 100] on span "All Files" at bounding box center [871, 99] width 33 height 14
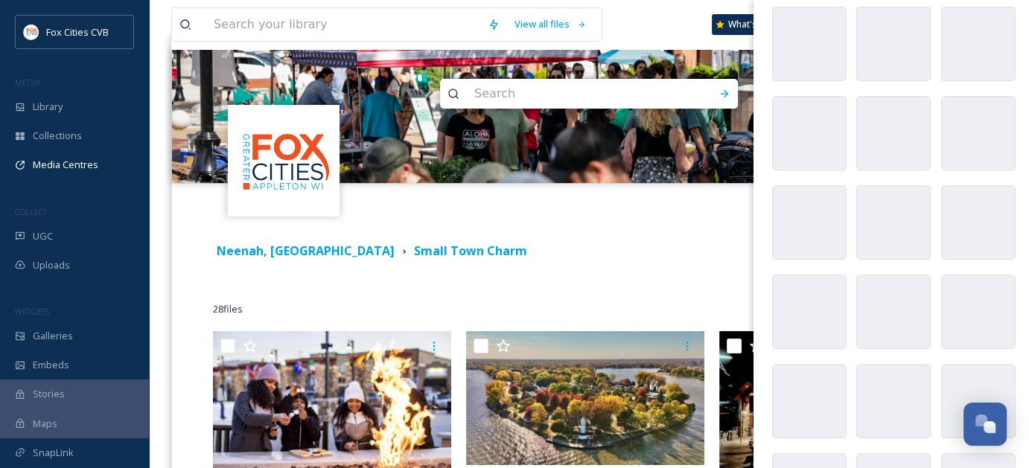
scroll to position [595, 0]
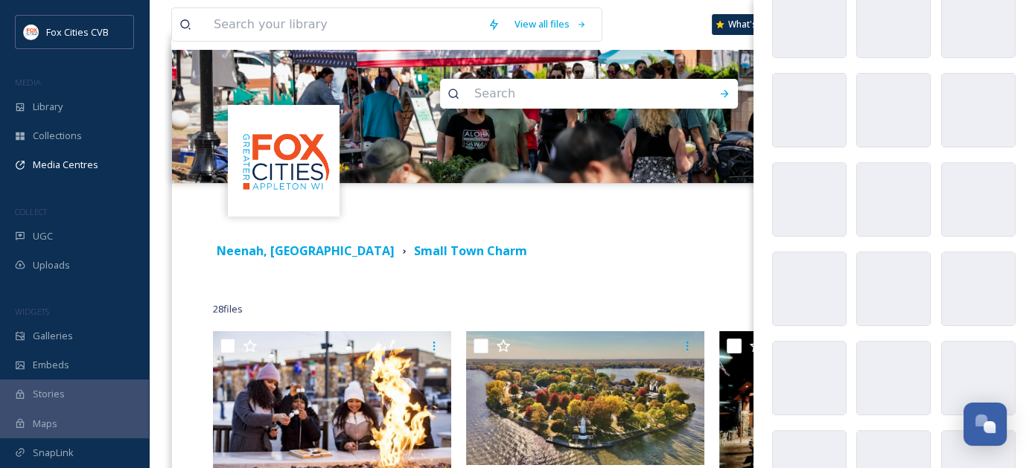
click at [683, 253] on div "Neenah, [GEOGRAPHIC_DATA] Small Town Charm" at bounding box center [575, 251] width 725 height 19
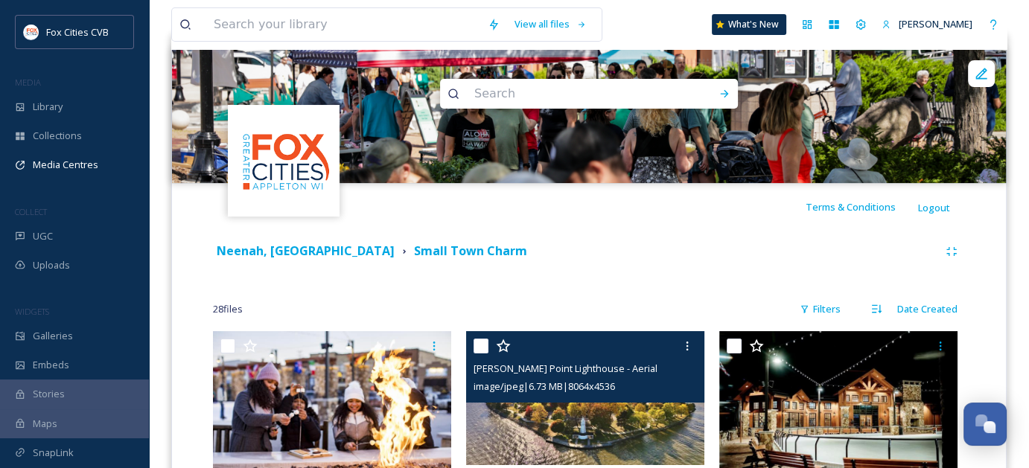
click at [479, 346] on input "checkbox" at bounding box center [480, 346] width 15 height 15
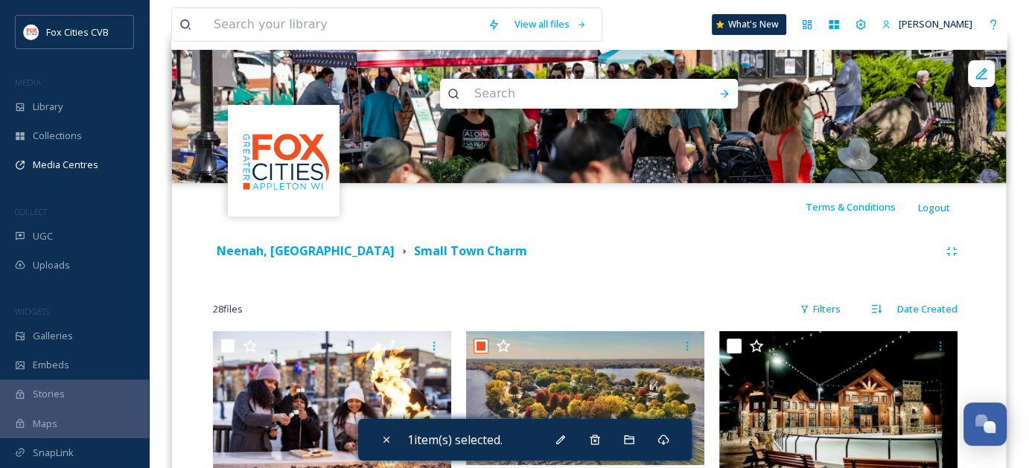
click at [522, 319] on div "28 file s Filters Date Created" at bounding box center [589, 309] width 752 height 29
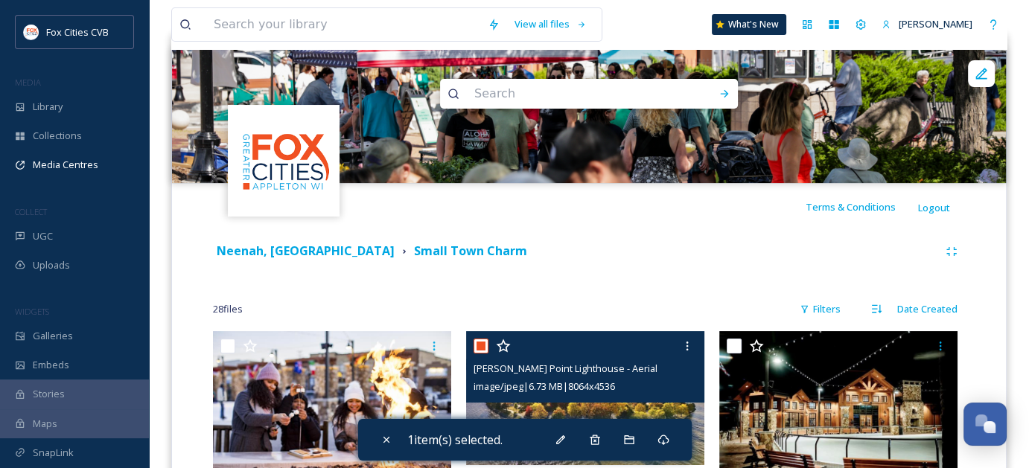
click at [481, 352] on input "checkbox" at bounding box center [480, 346] width 15 height 15
checkbox input "false"
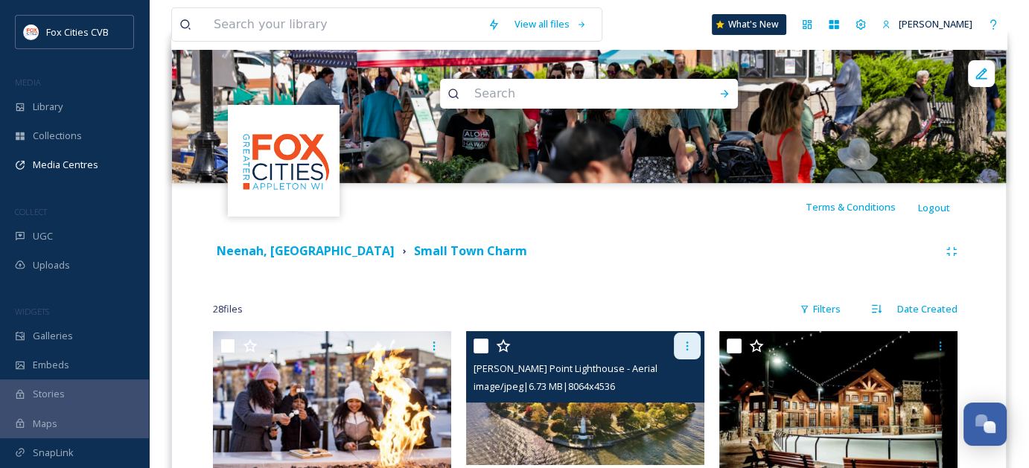
click at [690, 344] on icon at bounding box center [687, 346] width 12 height 12
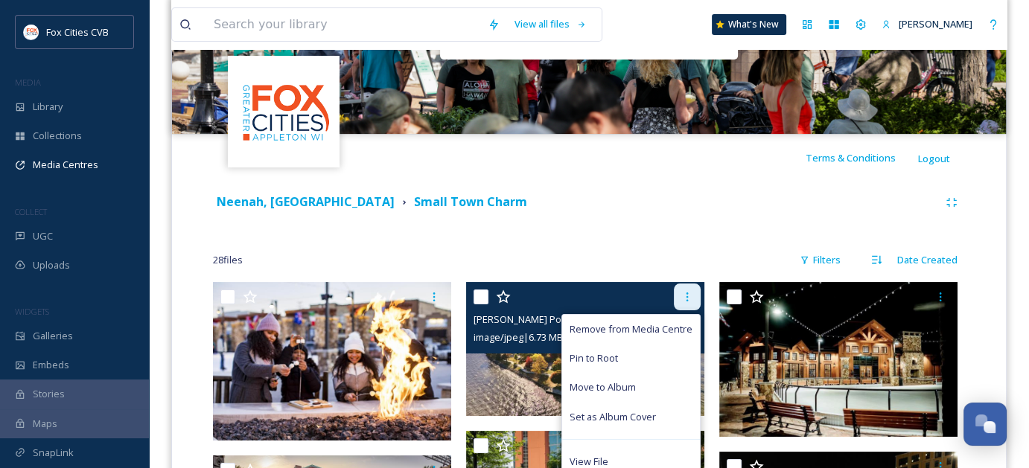
scroll to position [223, 0]
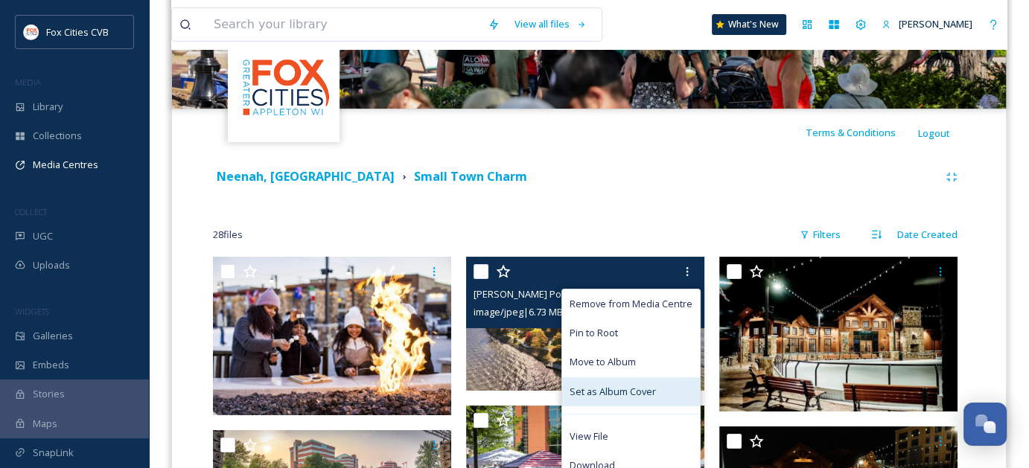
click at [665, 385] on div "Set as Album Cover" at bounding box center [631, 391] width 138 height 29
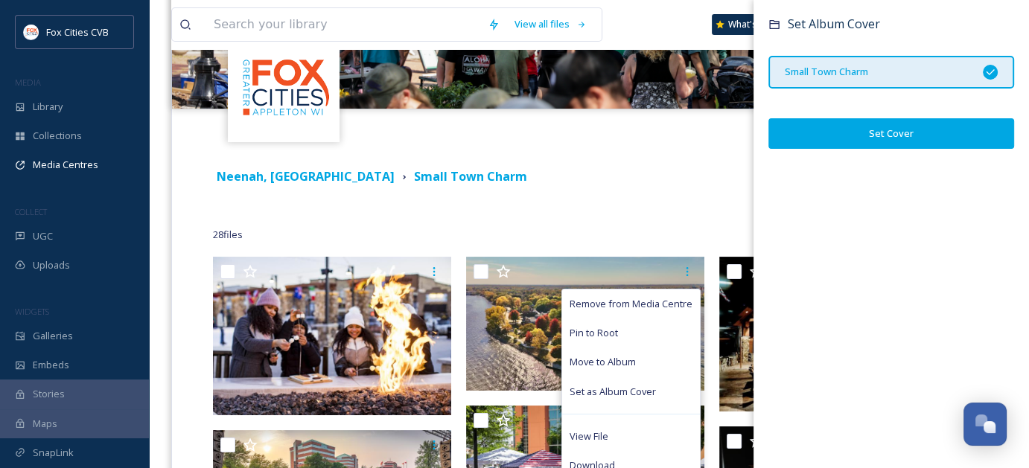
click at [865, 133] on button "Set Cover" at bounding box center [891, 133] width 246 height 31
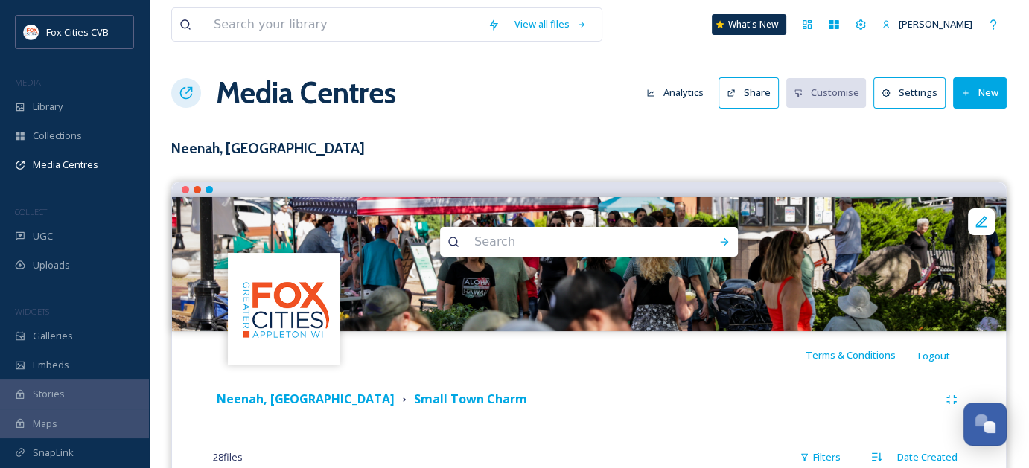
scroll to position [0, 0]
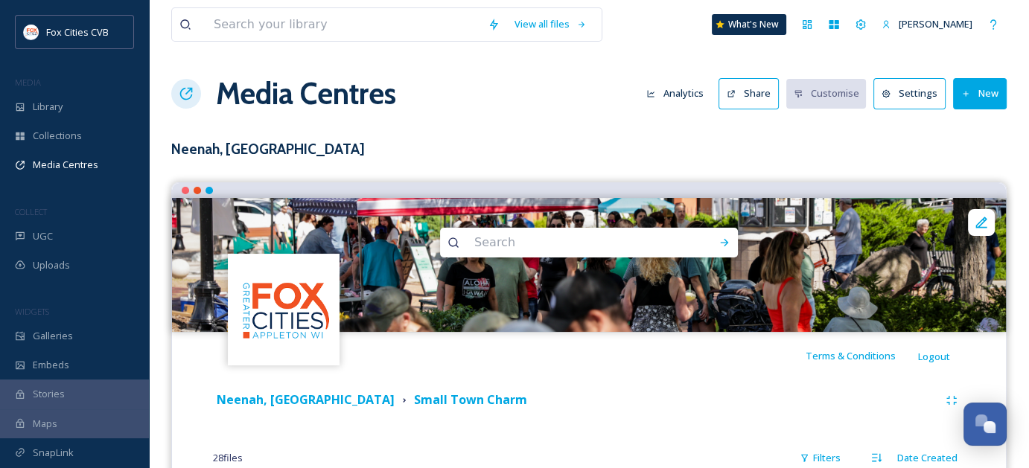
click at [665, 391] on div "Neenah, [GEOGRAPHIC_DATA] Small Town Charm" at bounding box center [575, 400] width 725 height 19
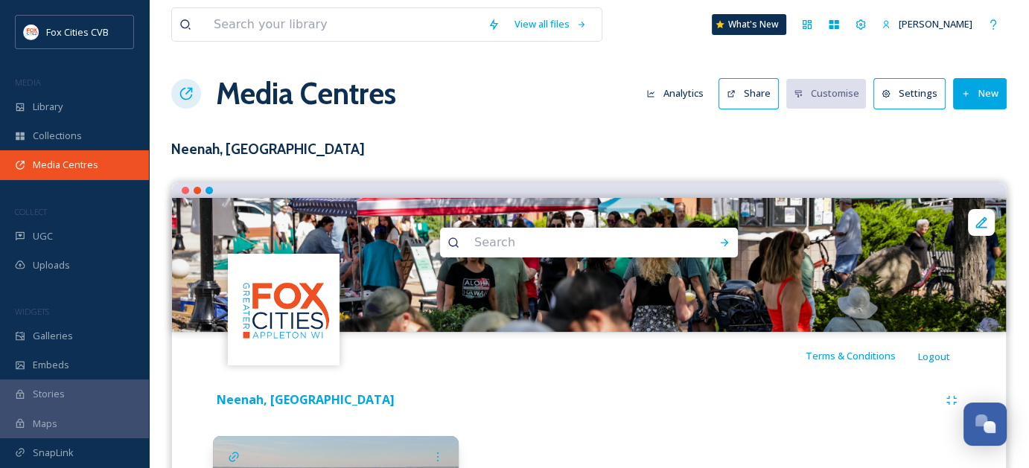
click at [69, 156] on div "Media Centres" at bounding box center [74, 164] width 149 height 29
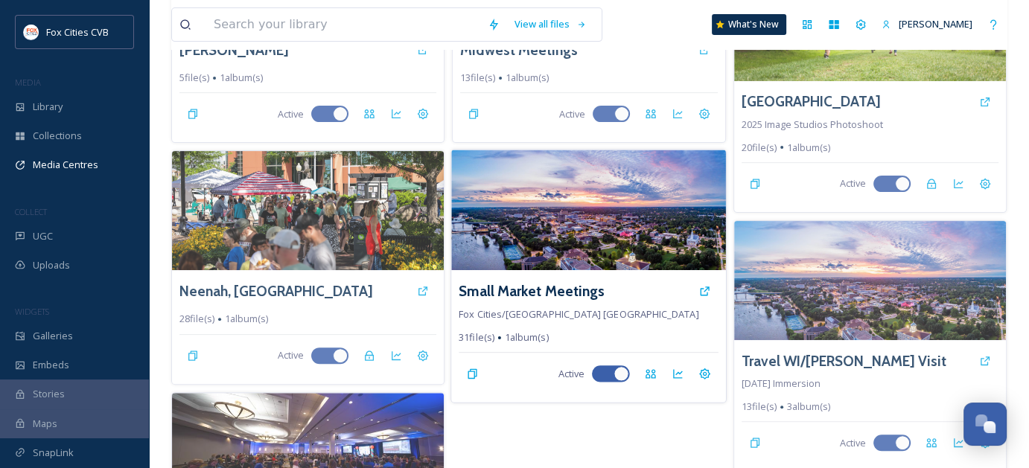
scroll to position [521, 0]
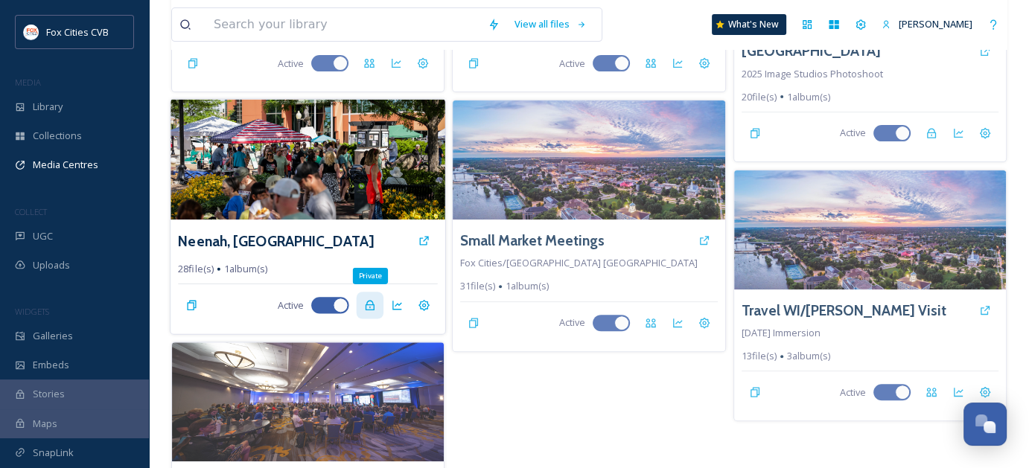
click at [372, 301] on icon at bounding box center [369, 306] width 9 height 10
click at [319, 169] on img at bounding box center [307, 160] width 275 height 121
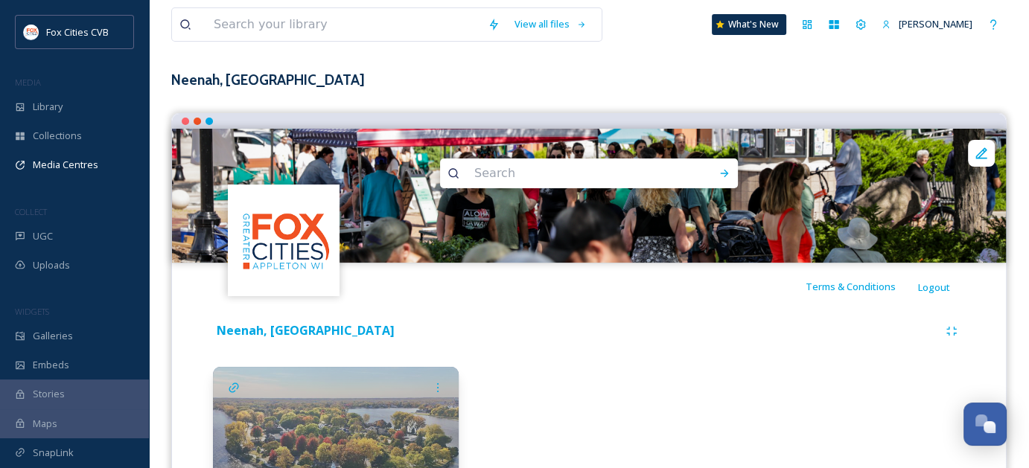
scroll to position [176, 0]
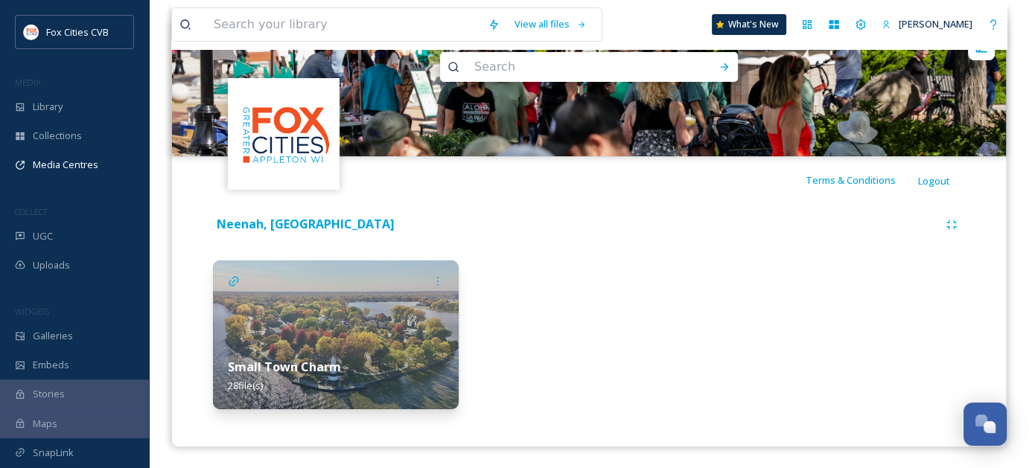
click at [443, 336] on img at bounding box center [336, 335] width 246 height 149
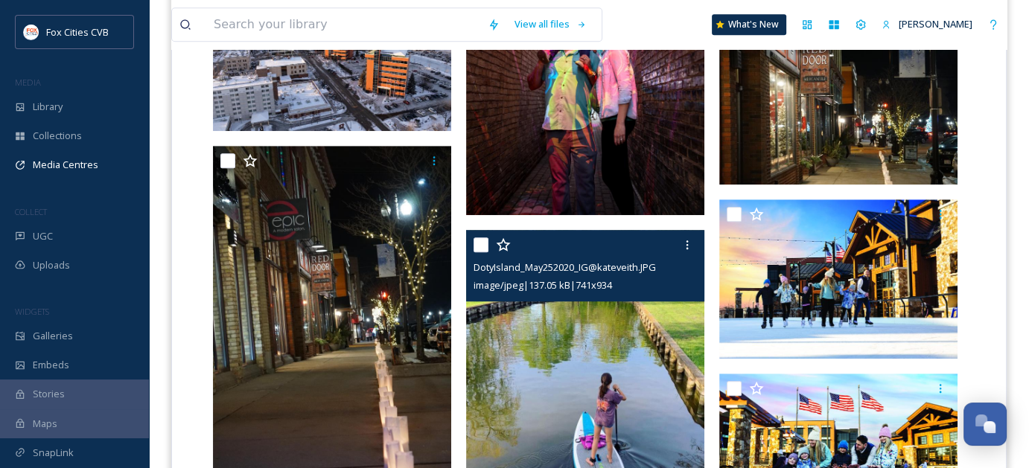
scroll to position [1116, 0]
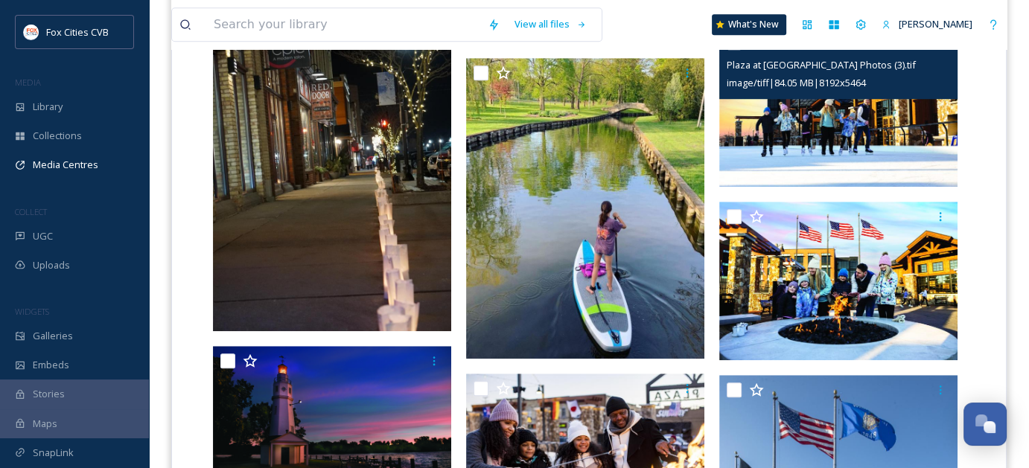
click at [862, 134] on img at bounding box center [838, 107] width 238 height 159
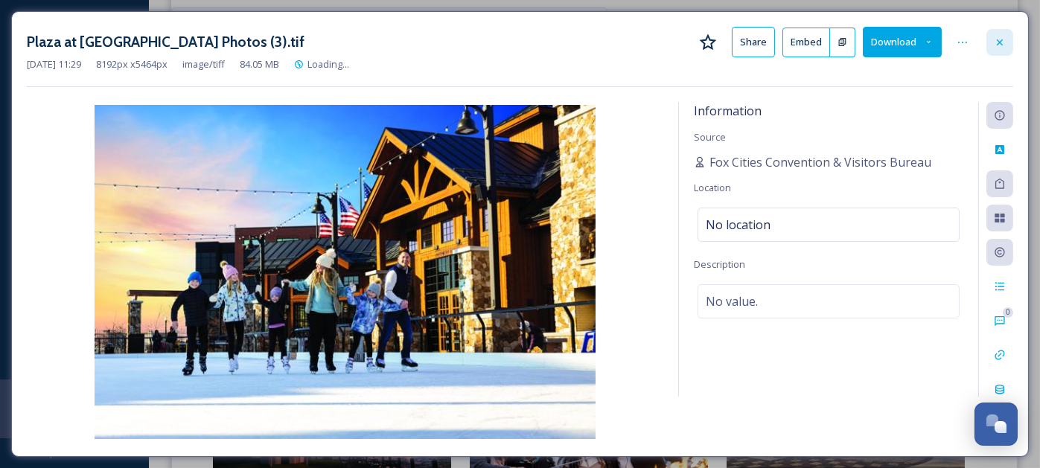
click at [1007, 45] on div at bounding box center [999, 42] width 27 height 27
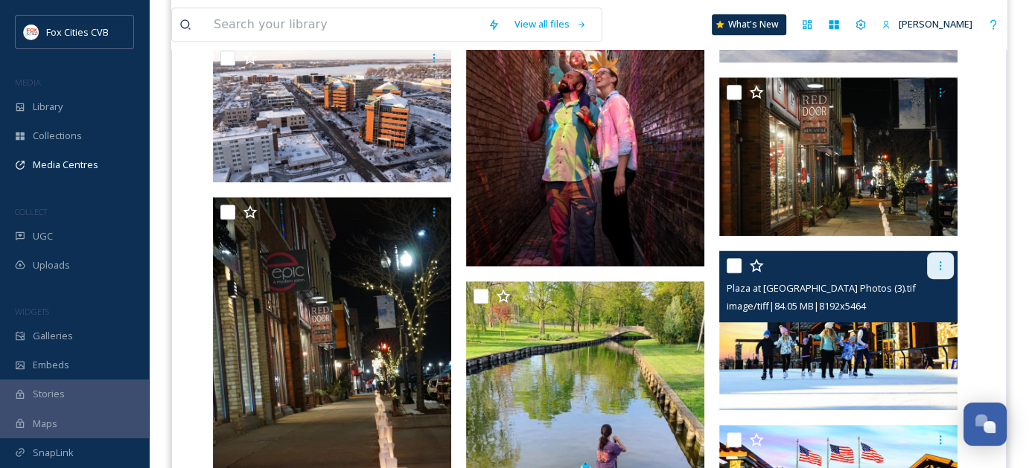
scroll to position [893, 0]
click at [947, 266] on div at bounding box center [940, 265] width 27 height 27
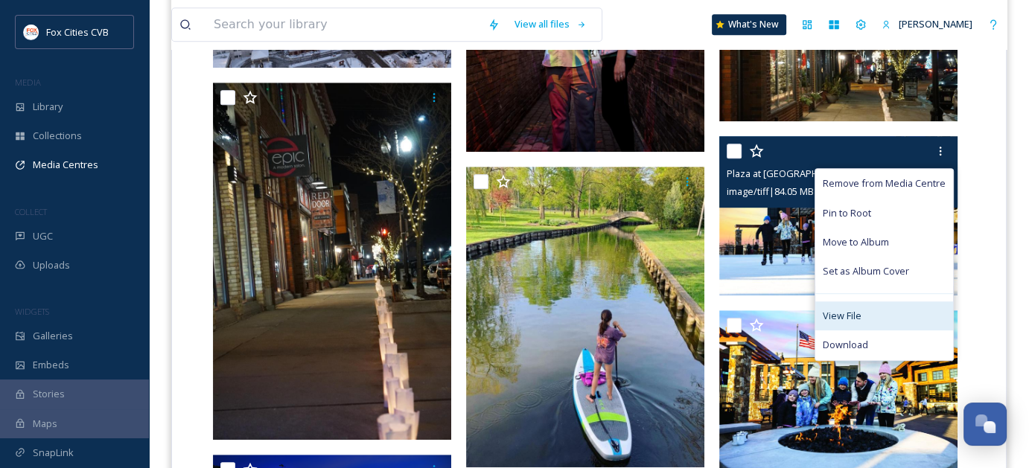
scroll to position [1042, 0]
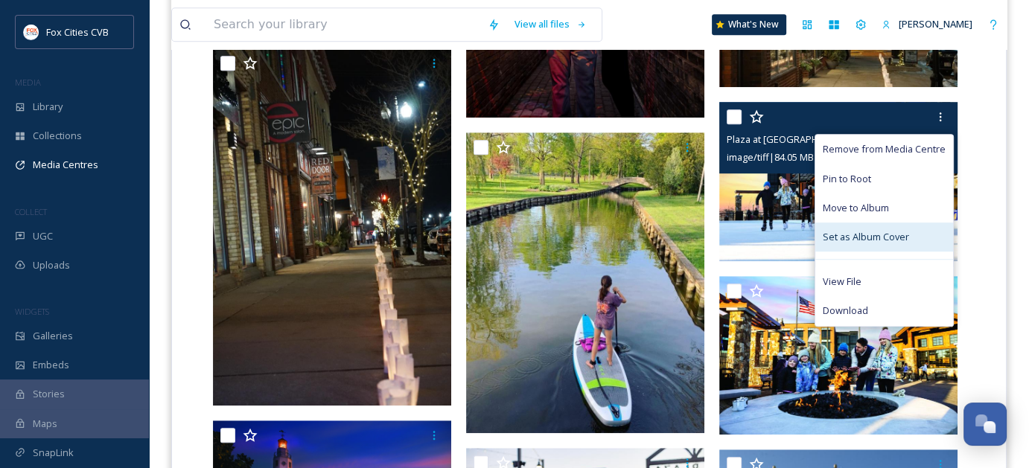
click at [869, 239] on span "Set as Album Cover" at bounding box center [865, 237] width 86 height 14
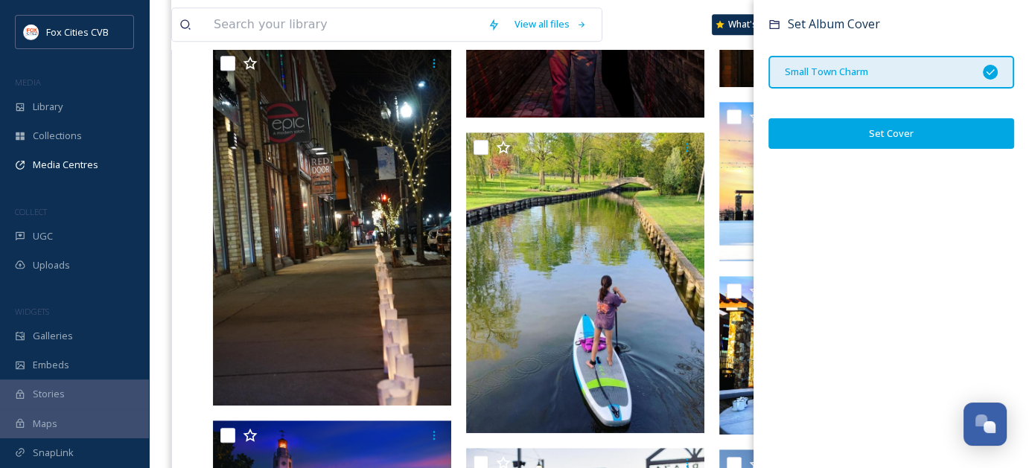
click at [921, 140] on button "Set Cover" at bounding box center [891, 133] width 246 height 31
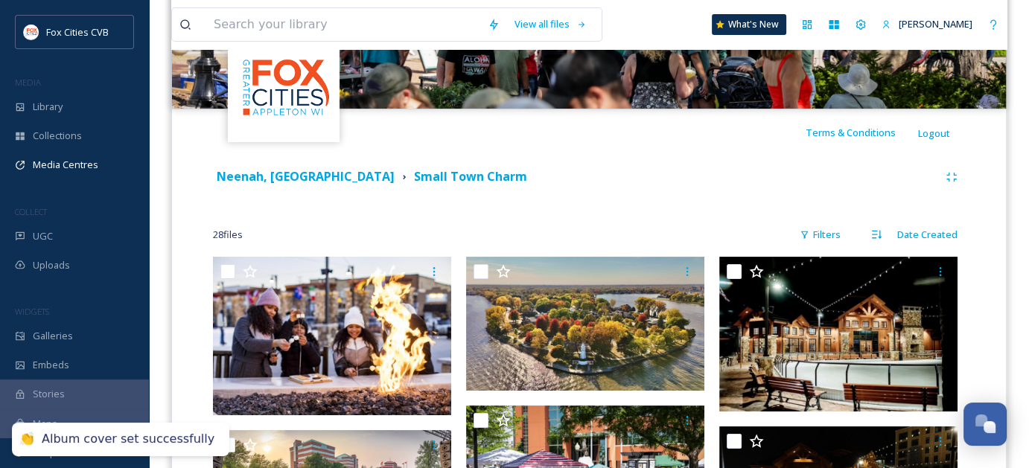
scroll to position [0, 0]
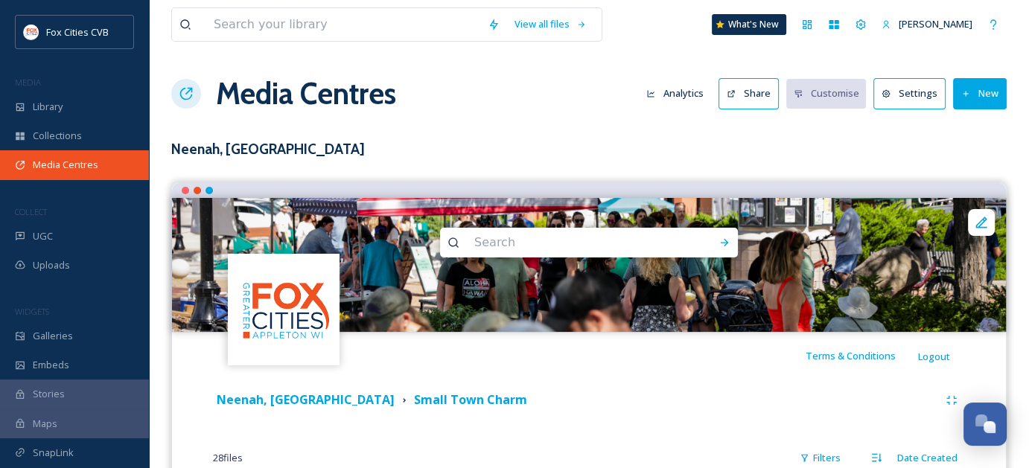
click at [68, 164] on span "Media Centres" at bounding box center [65, 165] width 65 height 14
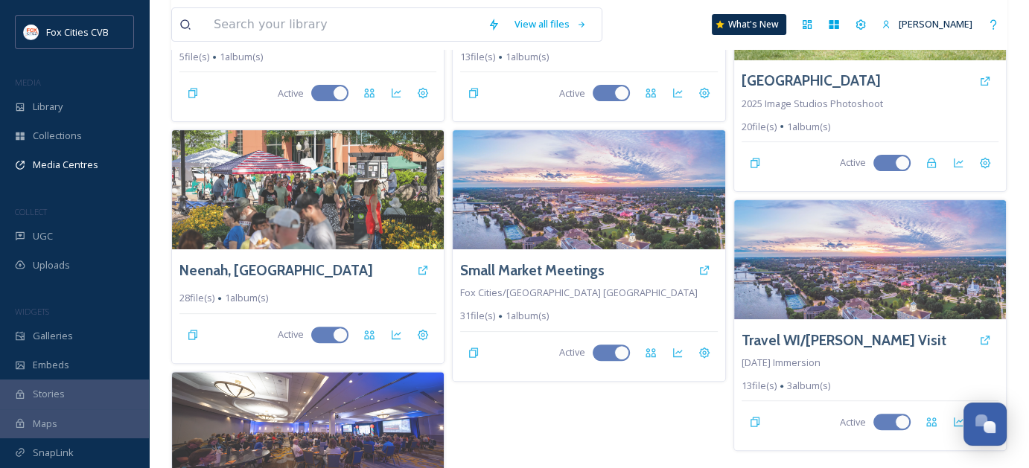
scroll to position [521, 0]
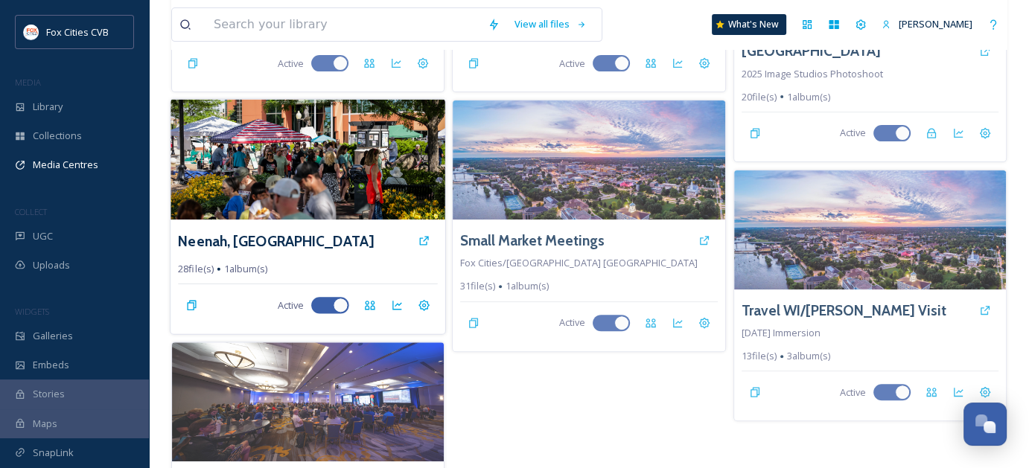
click at [323, 167] on img at bounding box center [307, 160] width 275 height 121
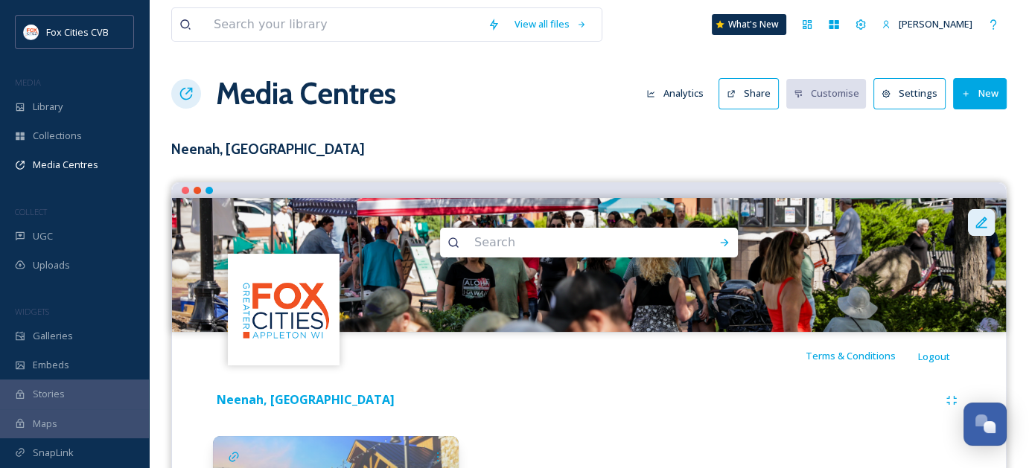
click at [991, 225] on div at bounding box center [981, 222] width 27 height 27
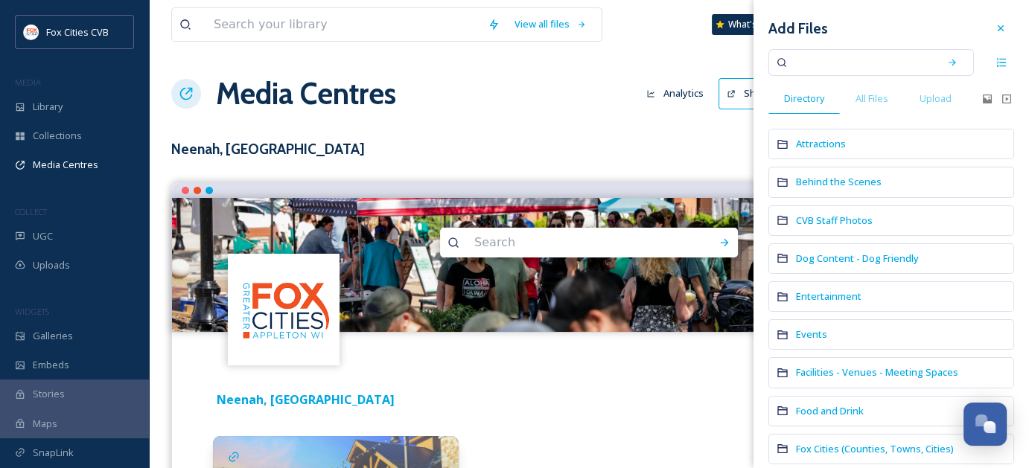
click at [835, 72] on input at bounding box center [860, 62] width 141 height 33
type input "lighthouse"
click at [955, 66] on div "lighthouse" at bounding box center [870, 62] width 205 height 27
click at [951, 66] on div "Search" at bounding box center [952, 62] width 27 height 27
click at [879, 92] on span "All Files" at bounding box center [871, 99] width 33 height 14
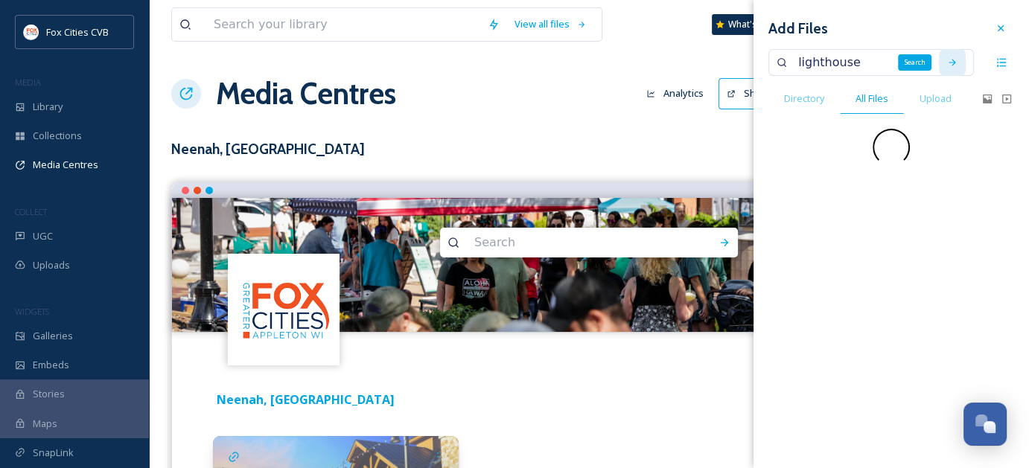
click at [957, 68] on div "lighthouse Search" at bounding box center [870, 62] width 205 height 27
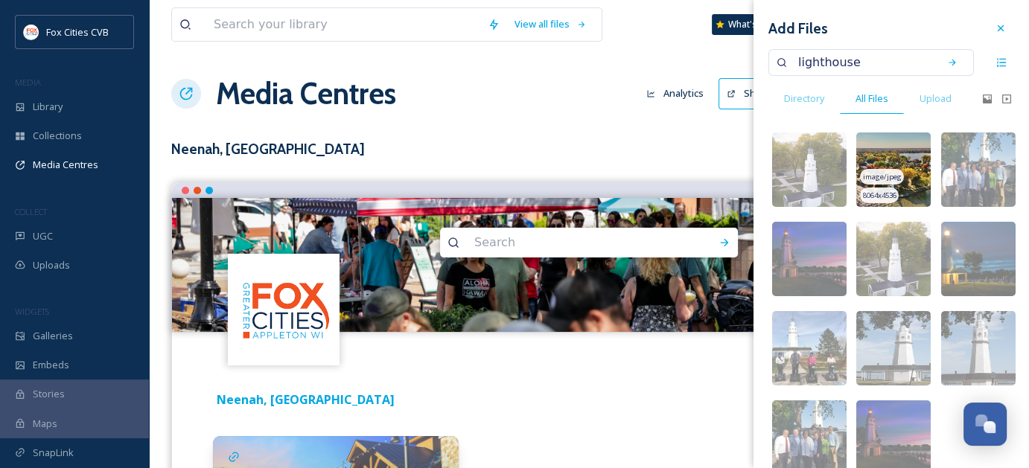
click at [893, 154] on img at bounding box center [893, 169] width 74 height 74
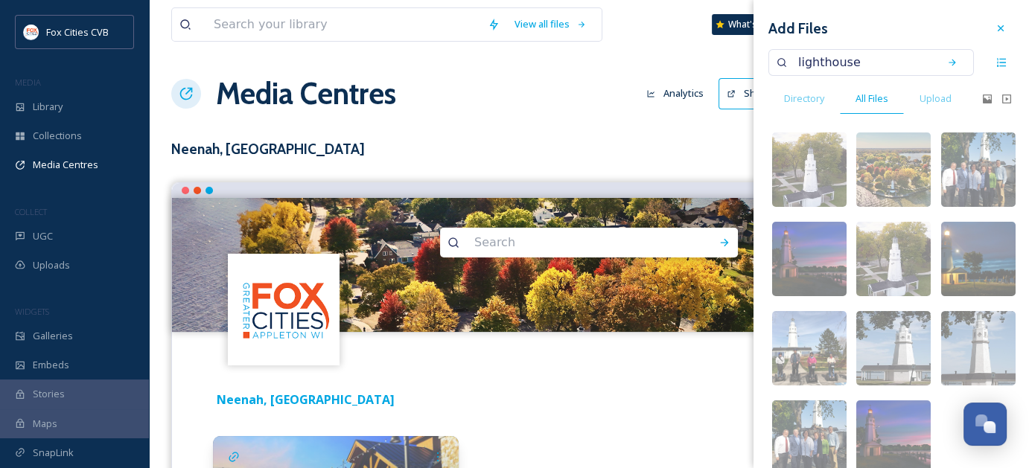
click at [697, 391] on div "Neenah, [GEOGRAPHIC_DATA]" at bounding box center [575, 400] width 725 height 19
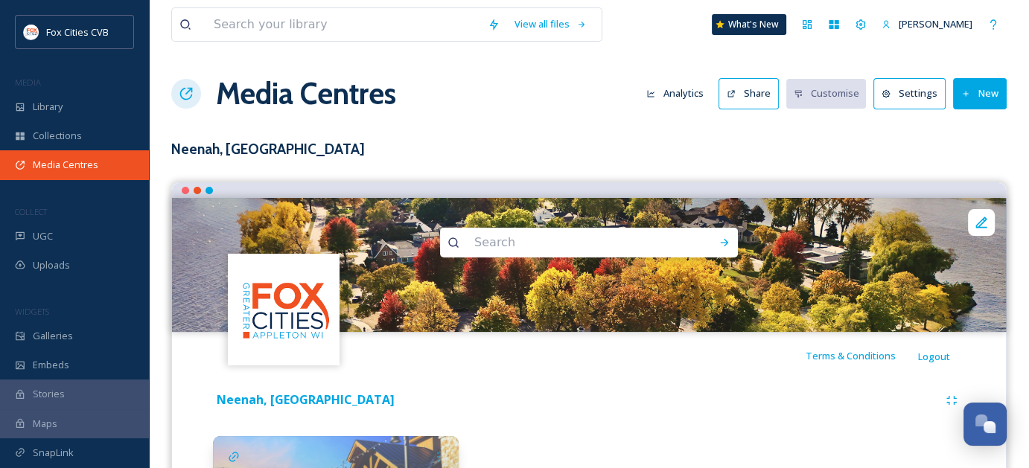
click at [92, 161] on span "Media Centres" at bounding box center [65, 165] width 65 height 14
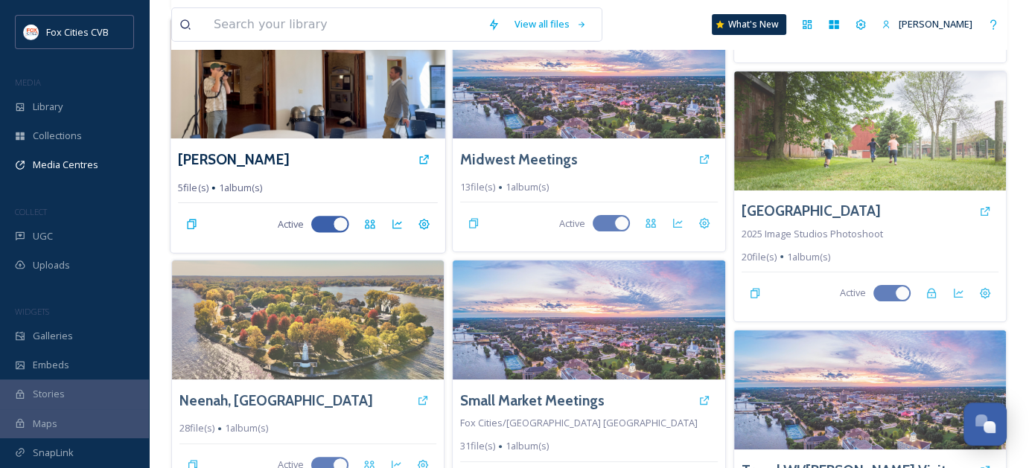
scroll to position [521, 0]
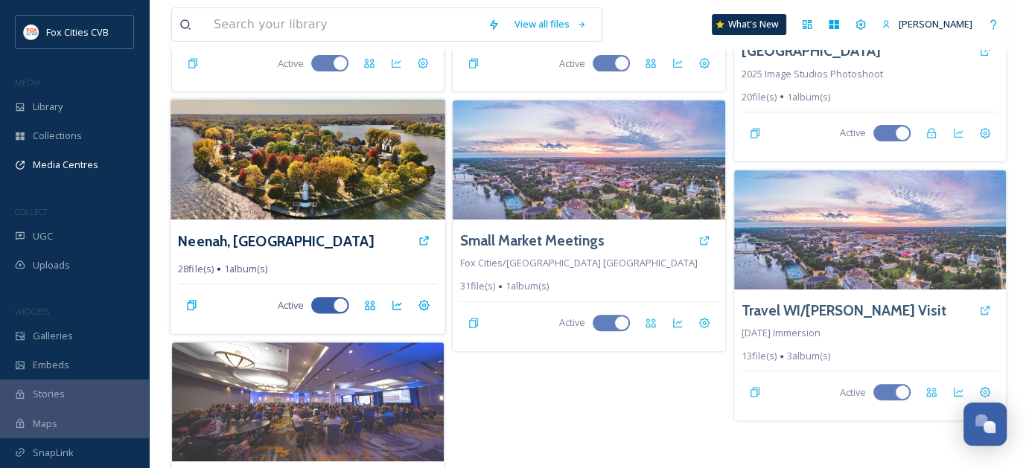
click at [375, 184] on img at bounding box center [307, 160] width 275 height 121
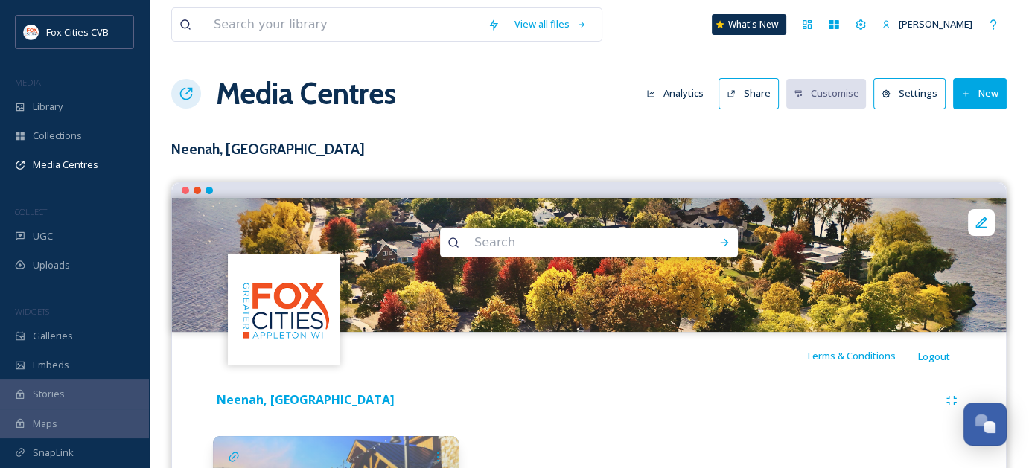
click at [771, 93] on button "Share" at bounding box center [748, 93] width 60 height 31
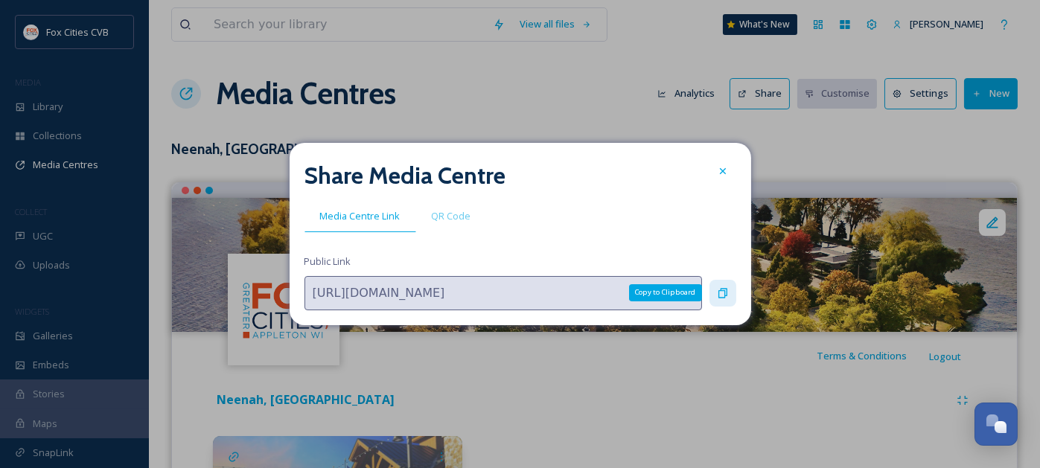
click at [717, 291] on icon at bounding box center [723, 293] width 12 height 12
